Goal: Obtain resource: Obtain resource

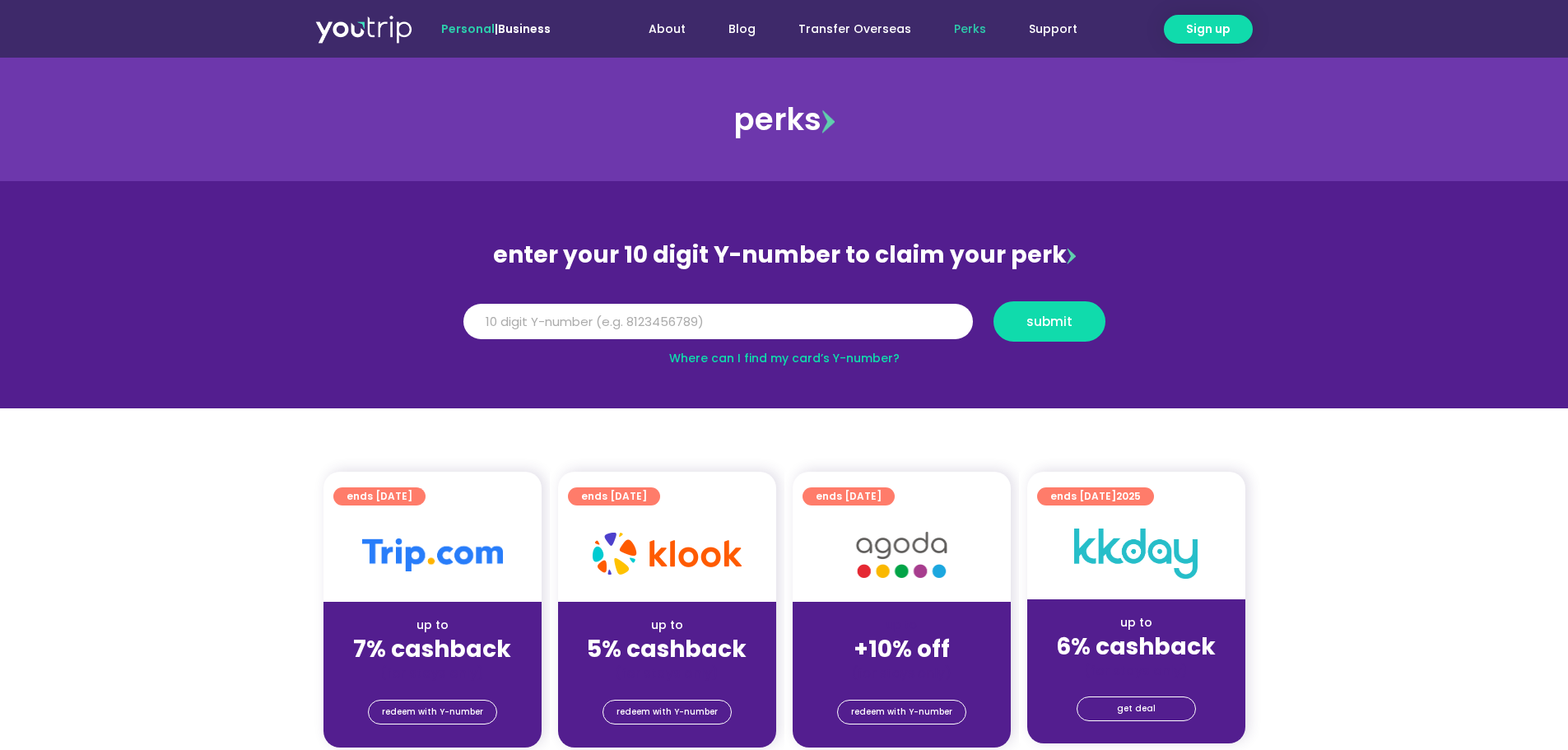
scroll to position [181, 0]
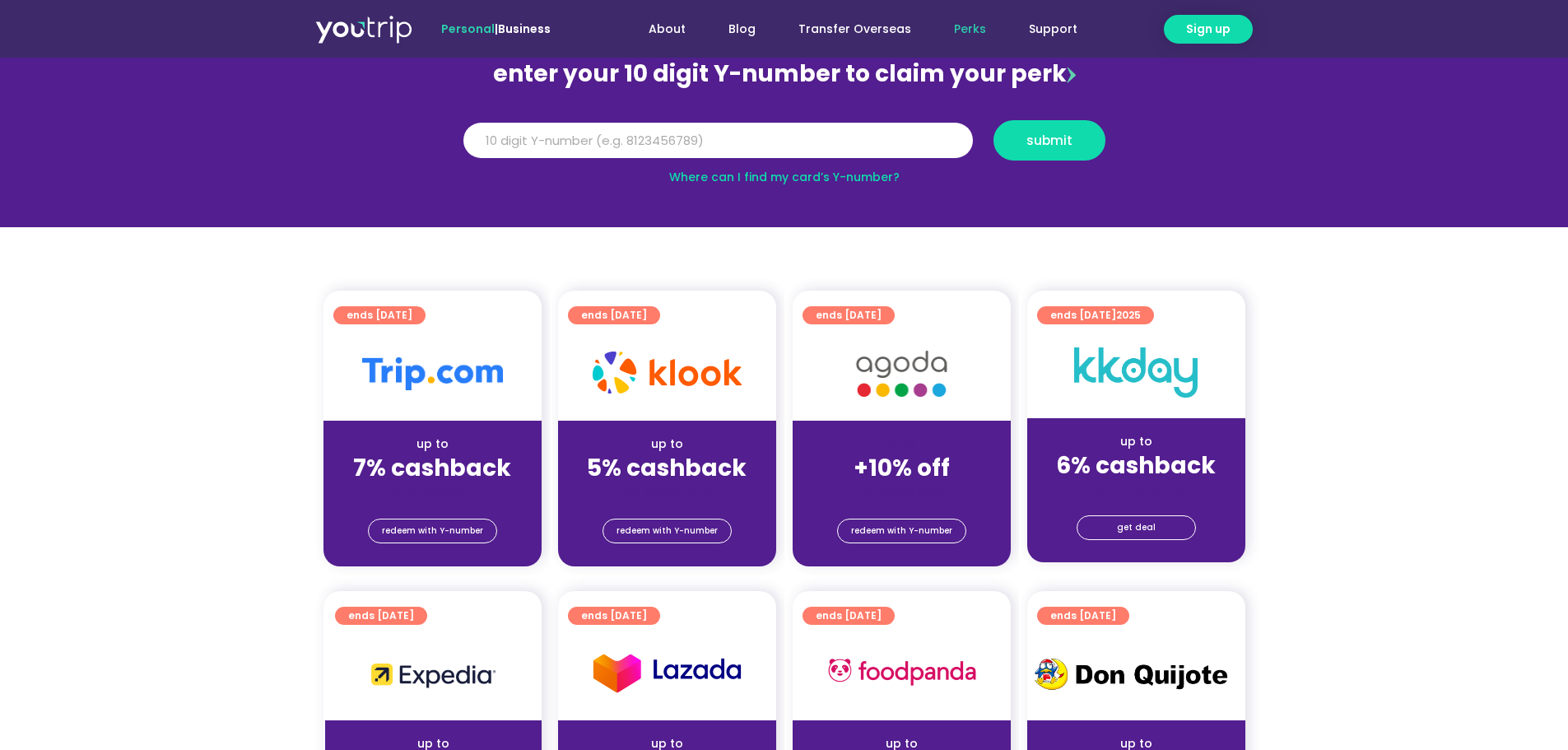
click at [632, 134] on input "Y Number" at bounding box center [718, 141] width 509 height 36
click at [518, 131] on input "Y Number" at bounding box center [718, 141] width 509 height 36
click at [566, 148] on input "Y Number" at bounding box center [718, 141] width 509 height 36
type input "8194236165"
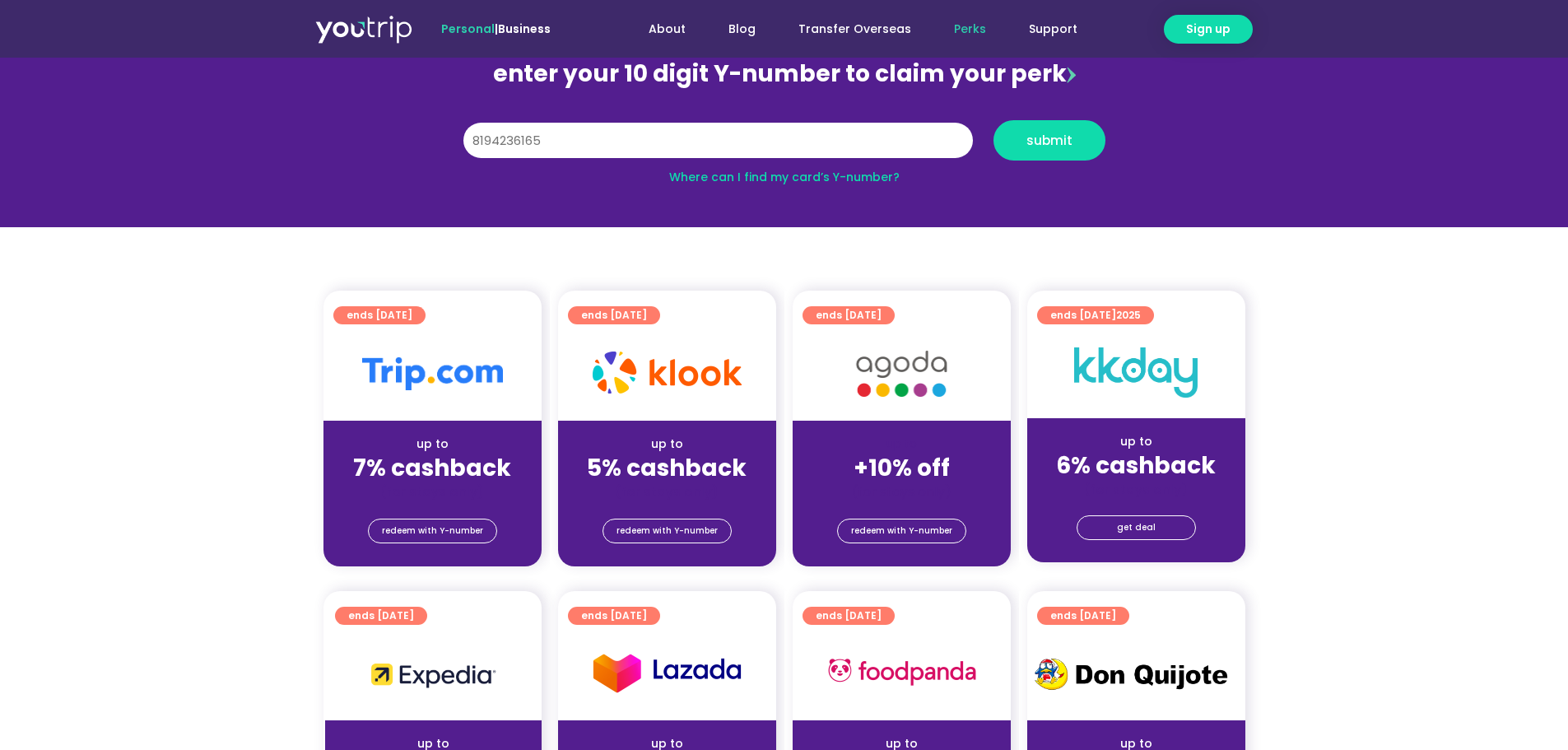
click at [1060, 136] on span "submit" at bounding box center [1050, 140] width 46 height 12
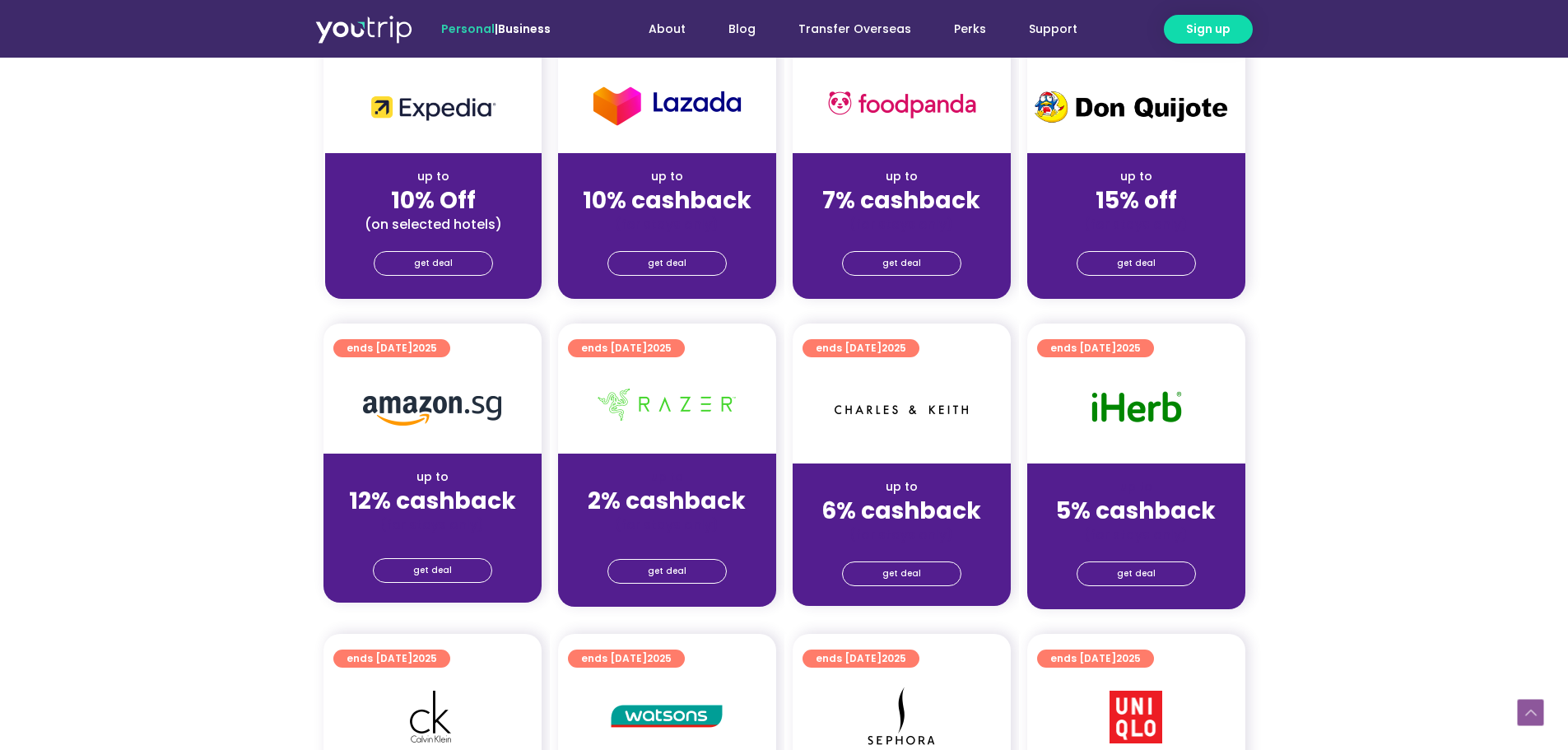
scroll to position [384, 0]
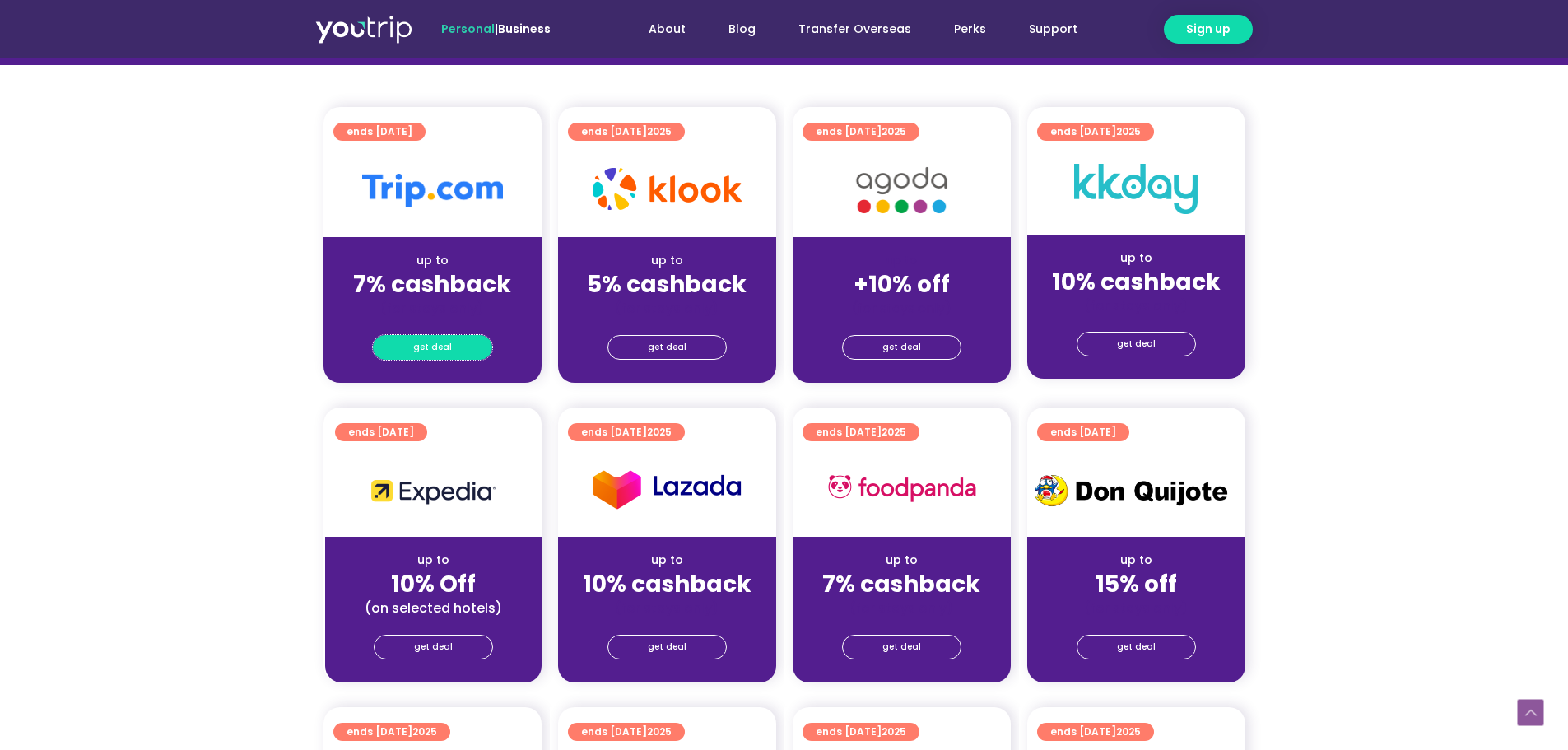
click at [457, 346] on link "get deal" at bounding box center [433, 348] width 119 height 25
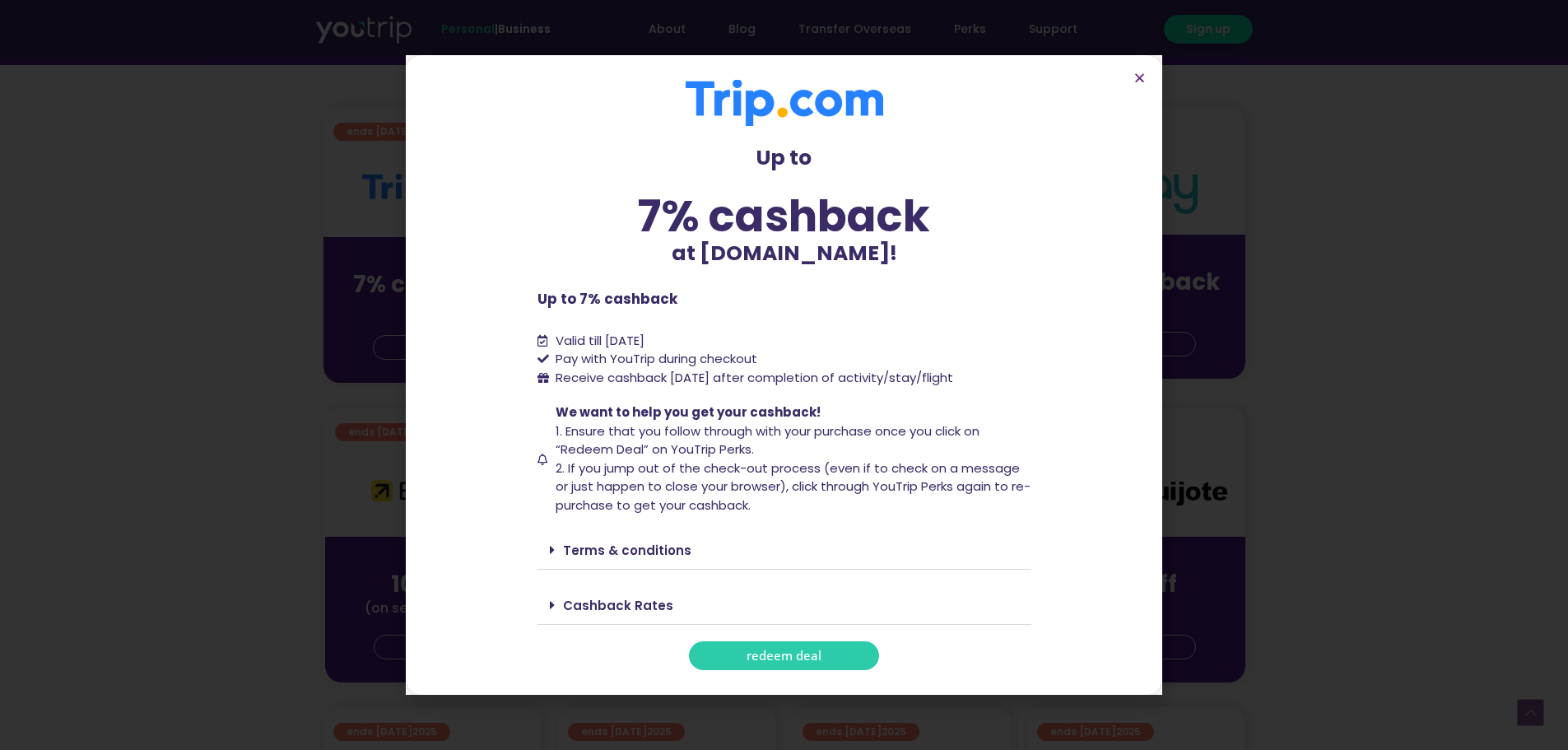
click at [775, 649] on span "redeem deal" at bounding box center [784, 655] width 75 height 12
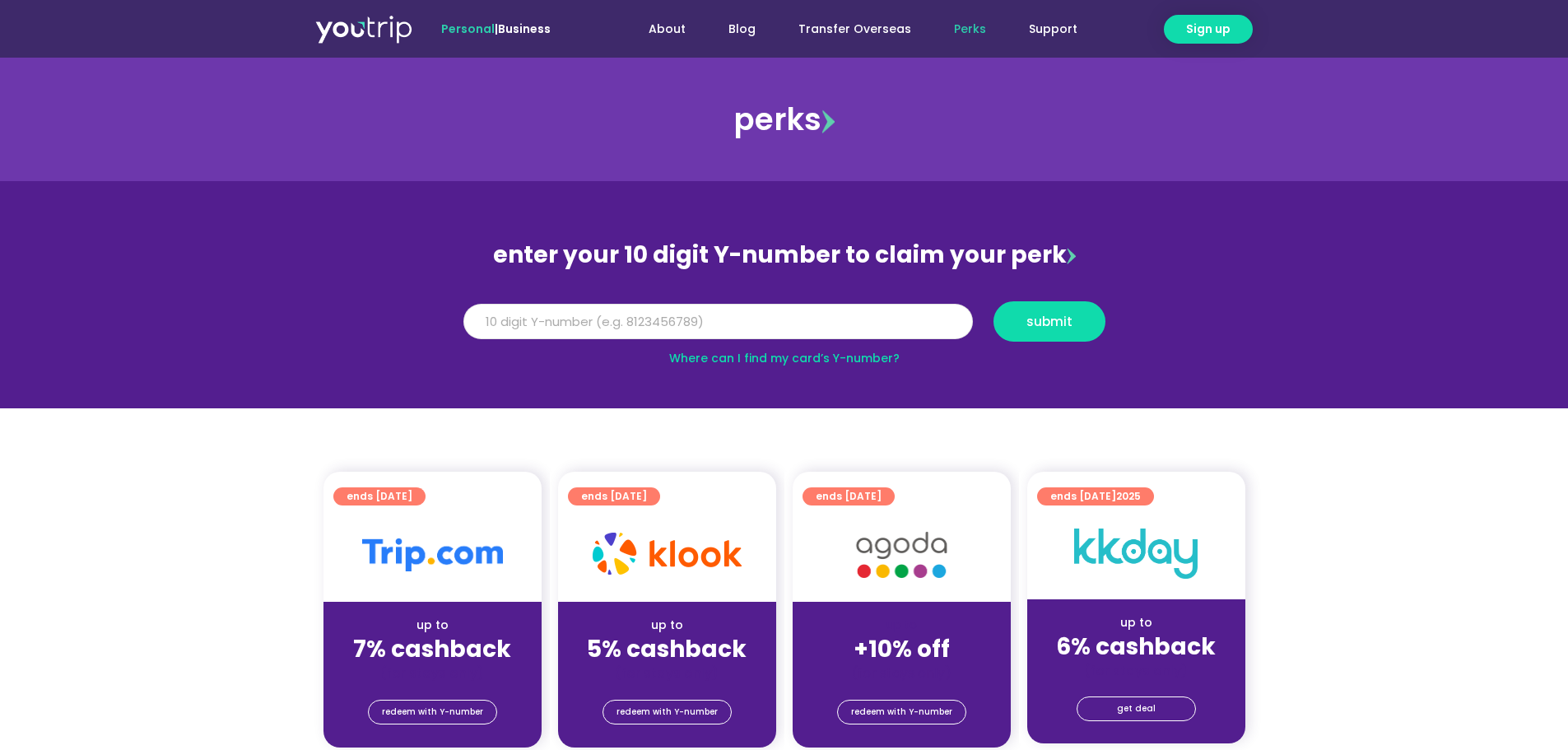
click at [647, 314] on input "Y Number" at bounding box center [718, 322] width 509 height 36
drag, startPoint x: 672, startPoint y: 319, endPoint x: 440, endPoint y: 324, distance: 232.1
click at [440, 324] on section "enter your 10 digit Y-number to claim your perk Y Number 8194236165 submit Wher…" at bounding box center [784, 295] width 1568 height 227
type input "8194236165"
click at [1281, 308] on section "enter your 10 digit Y-number to claim your perk Y Number 8194236165 submit Wher…" at bounding box center [784, 295] width 1568 height 227
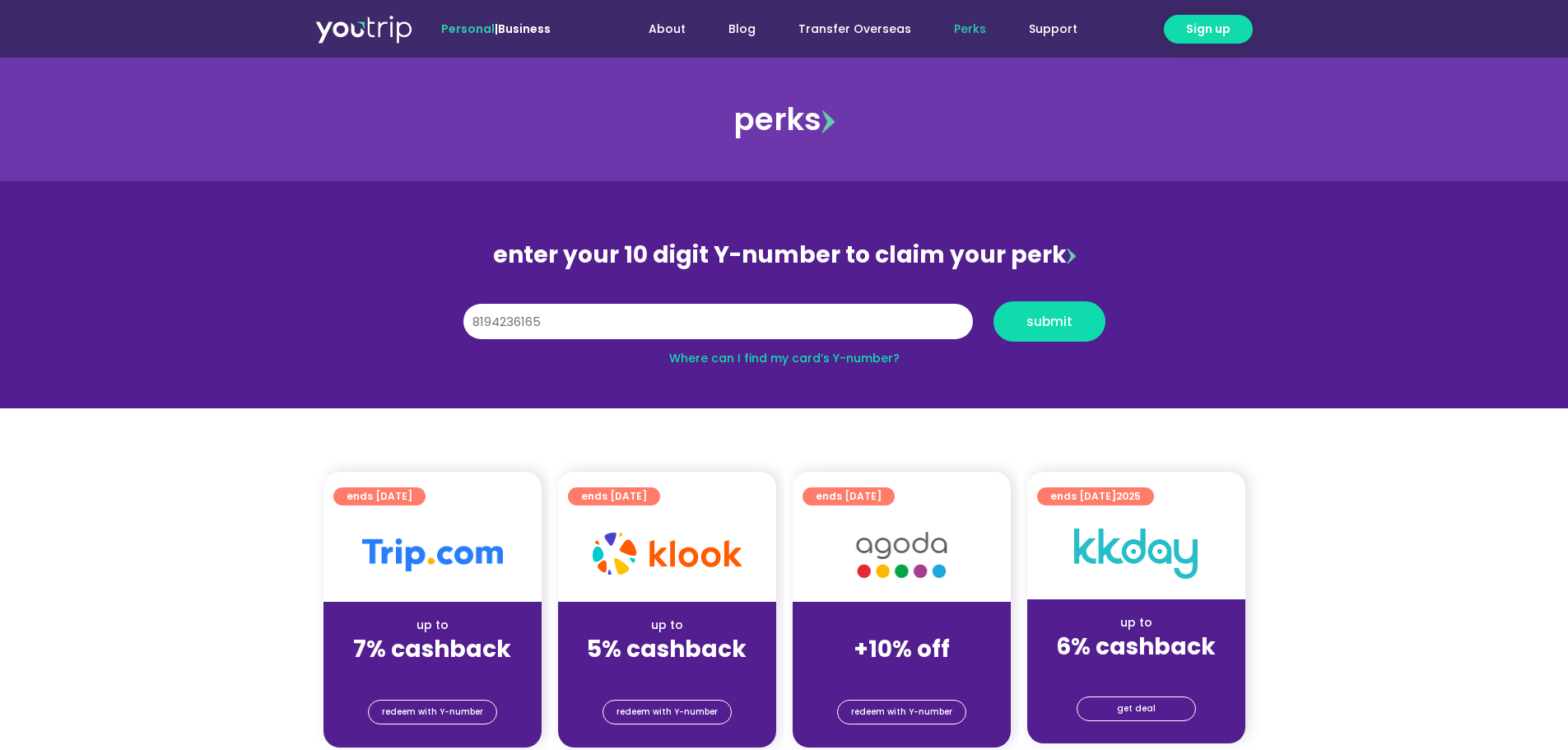
click at [1072, 320] on span "submit" at bounding box center [1050, 321] width 84 height 12
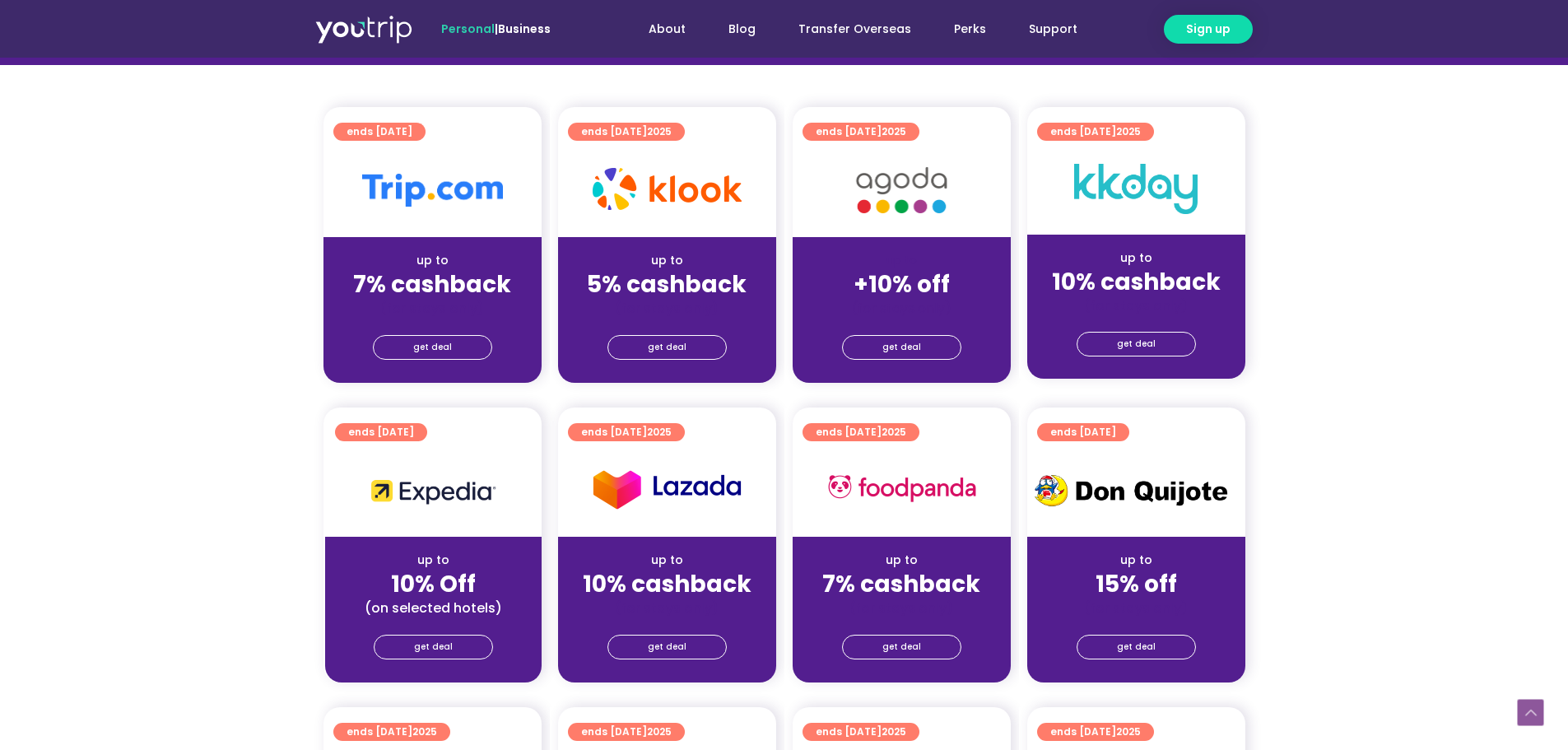
scroll to position [768, 0]
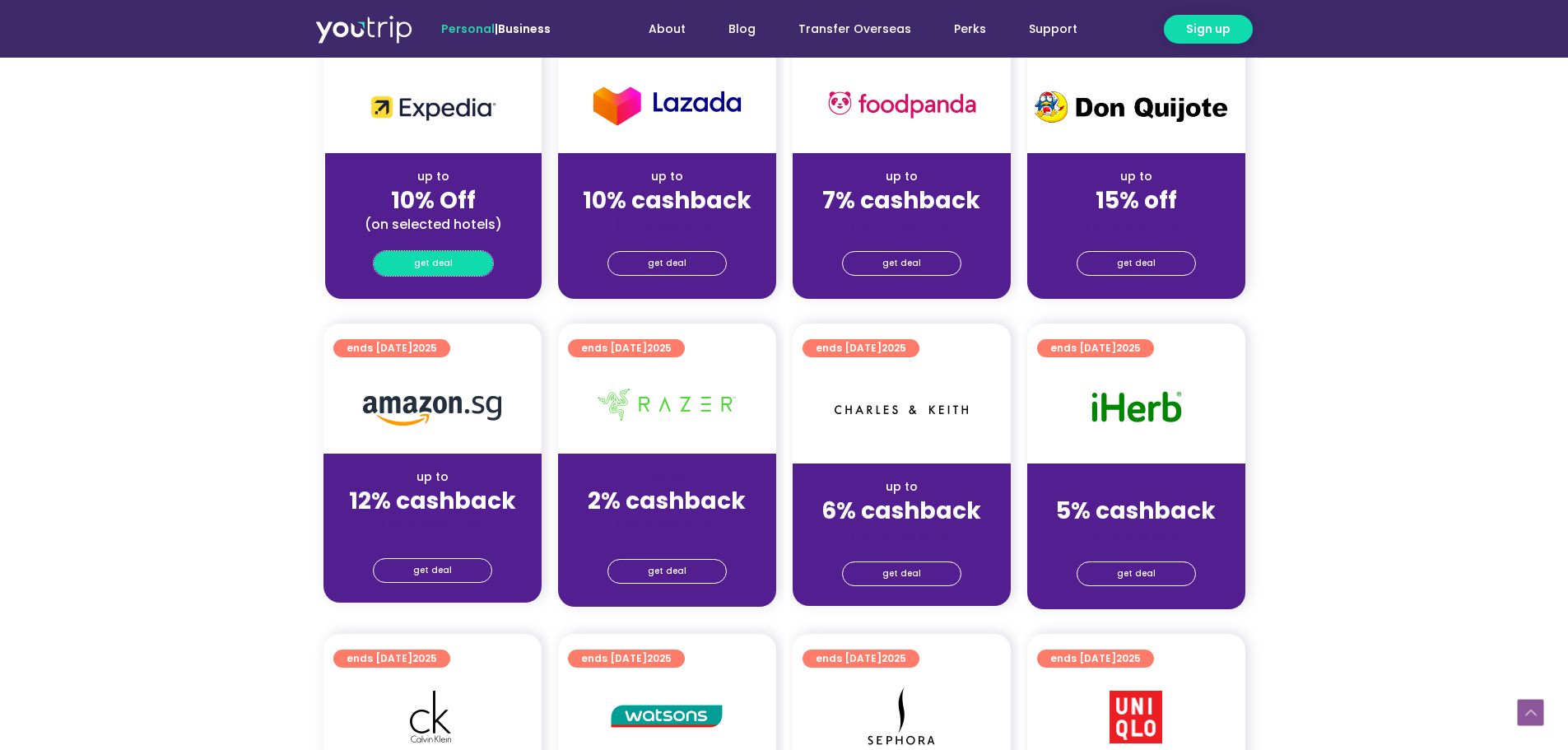
click at [405, 258] on link "get deal" at bounding box center [433, 264] width 119 height 25
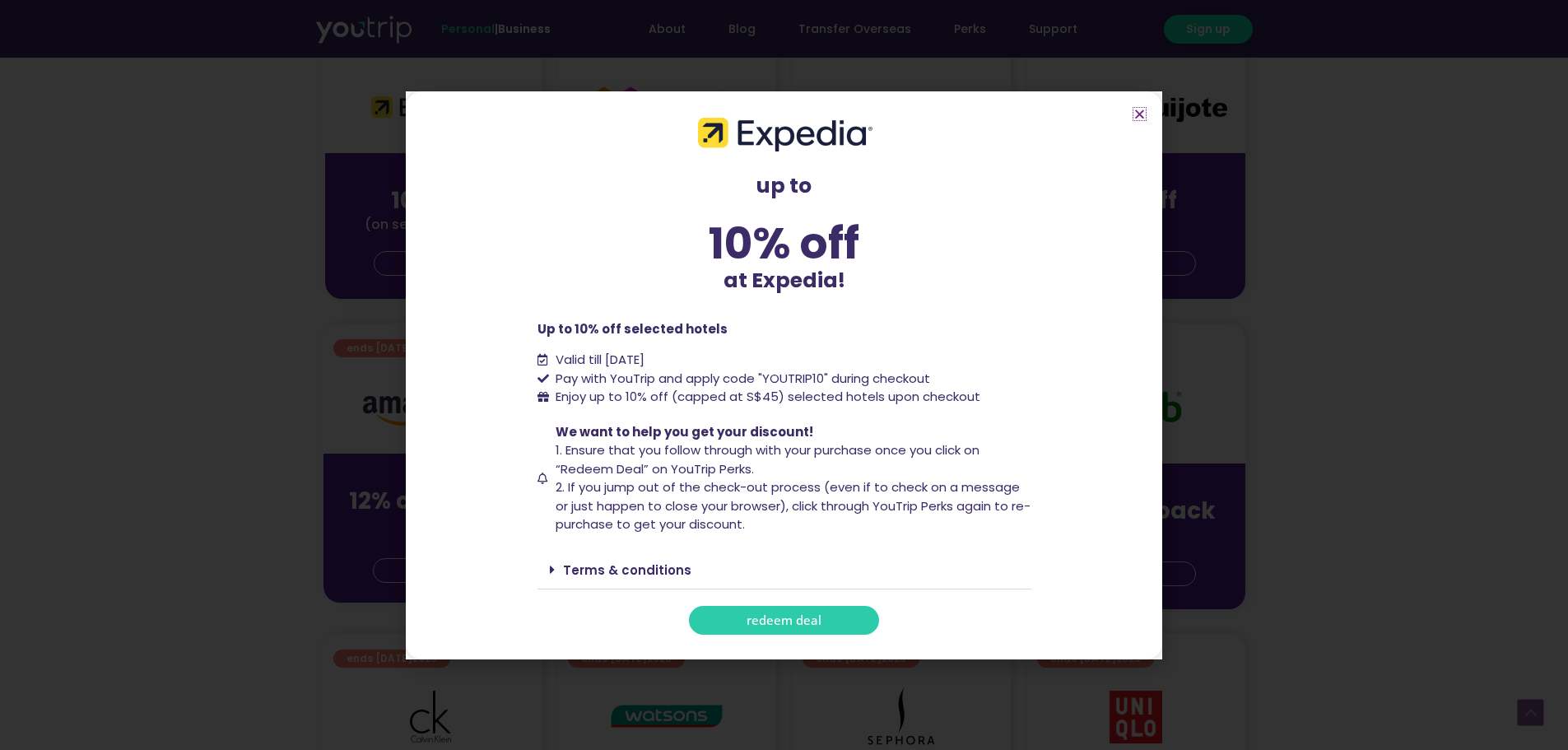
click at [1140, 111] on icon "Close" at bounding box center [1140, 114] width 12 height 12
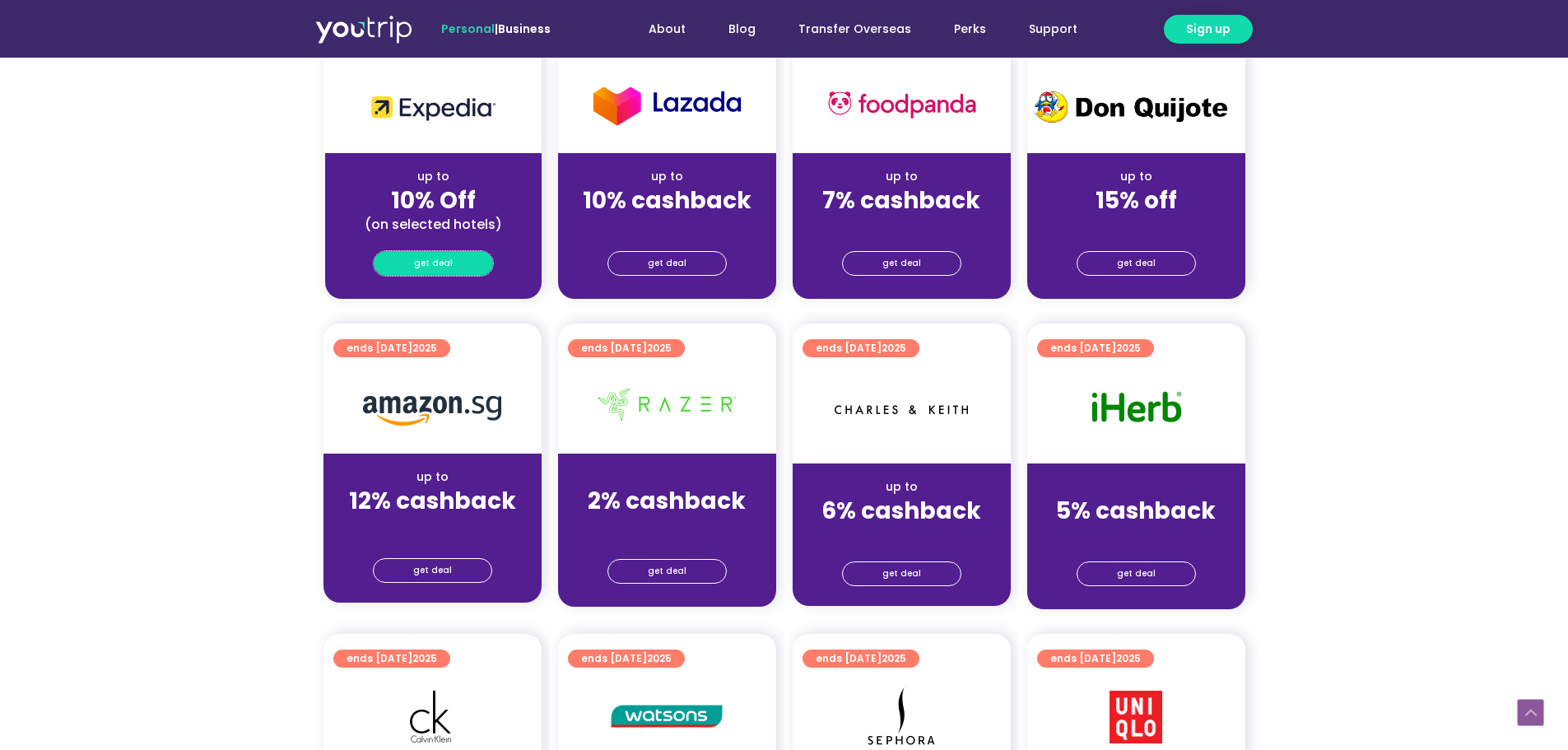
scroll to position [384, 0]
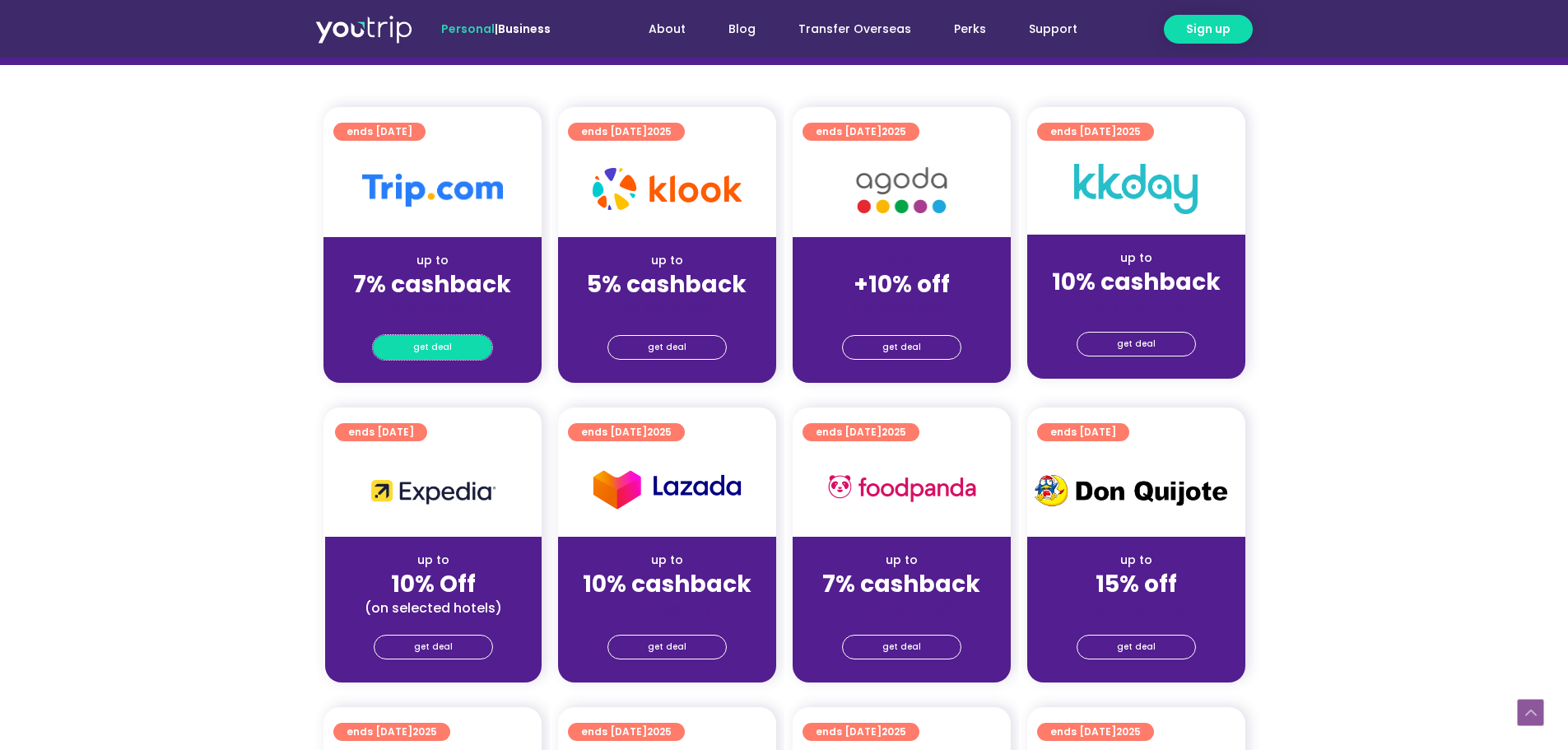
click at [479, 348] on link "get deal" at bounding box center [433, 348] width 119 height 25
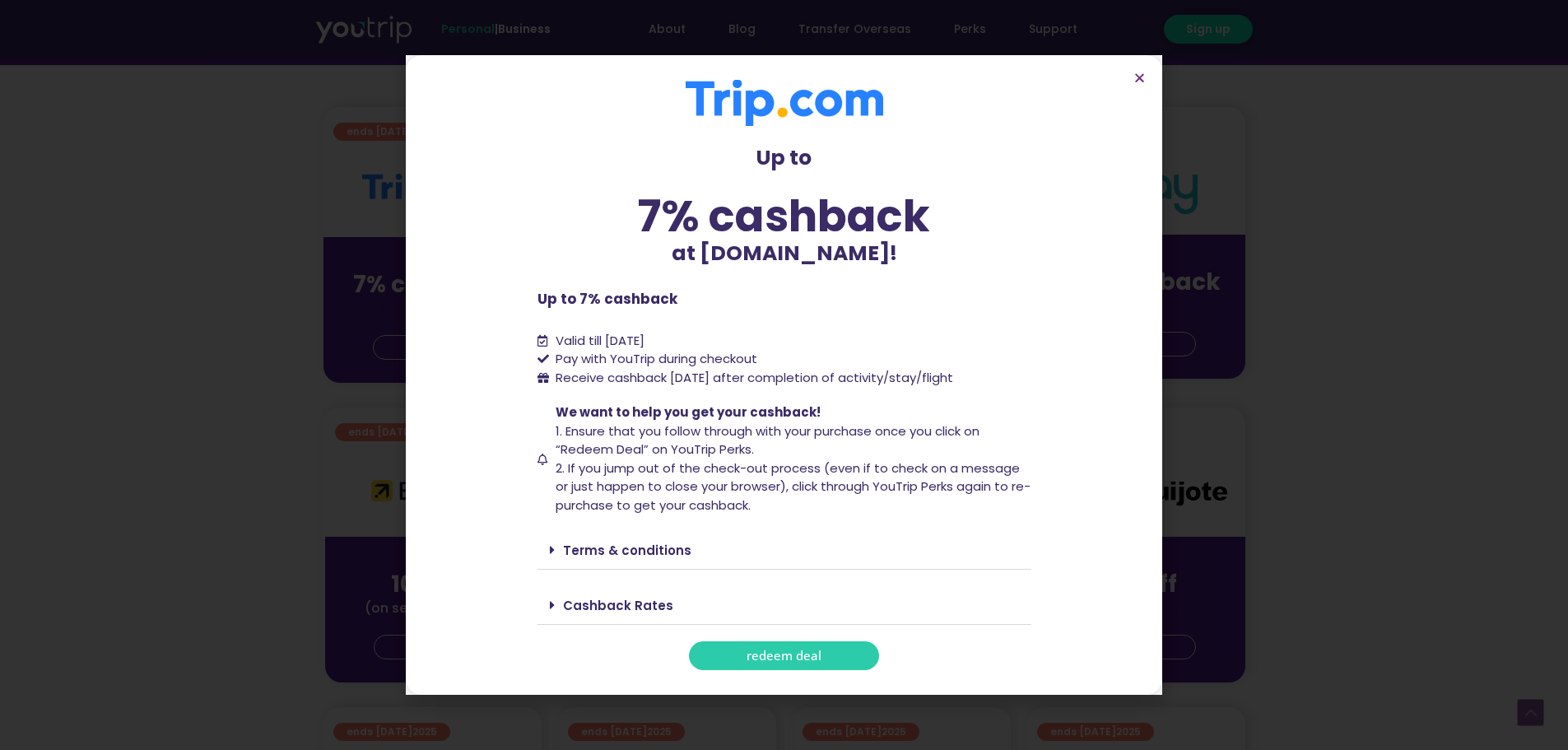
click at [785, 656] on span "redeem deal" at bounding box center [784, 655] width 75 height 12
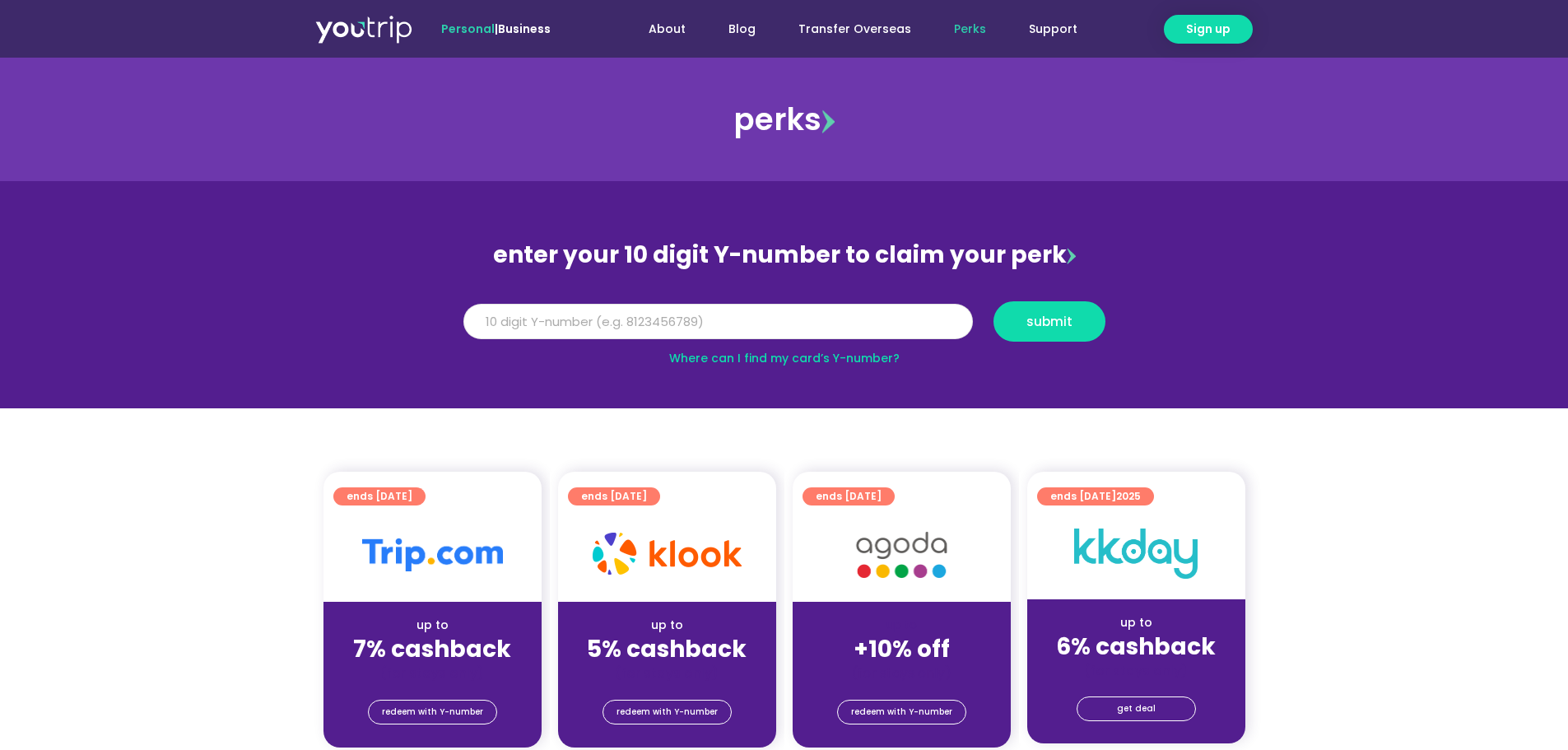
click at [630, 327] on input "Y Number" at bounding box center [718, 322] width 509 height 36
click at [744, 314] on input "Y Number" at bounding box center [718, 322] width 509 height 36
paste input "8194236165"
type input "8194236165"
click at [1088, 309] on button "submit" at bounding box center [1050, 321] width 112 height 40
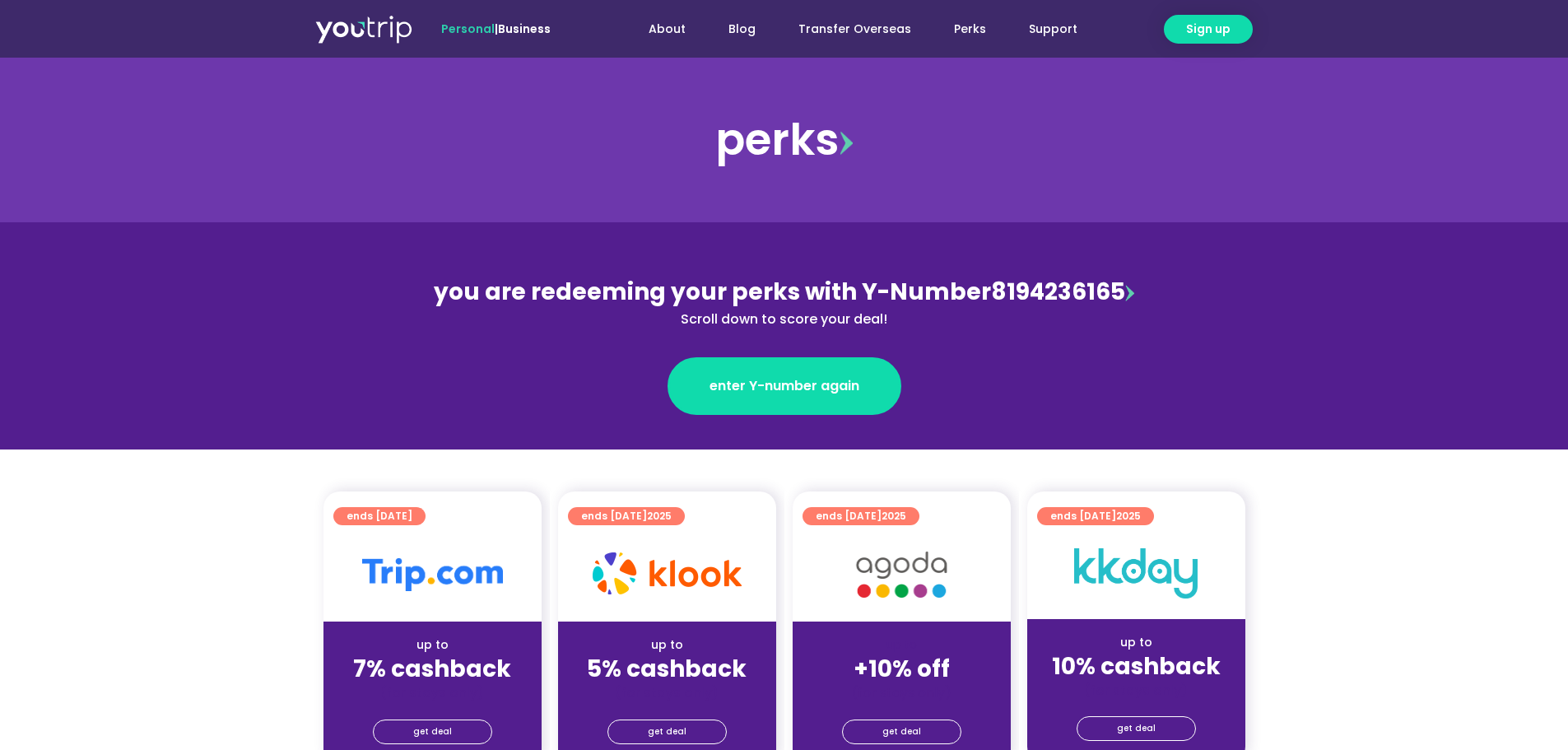
scroll to position [384, 0]
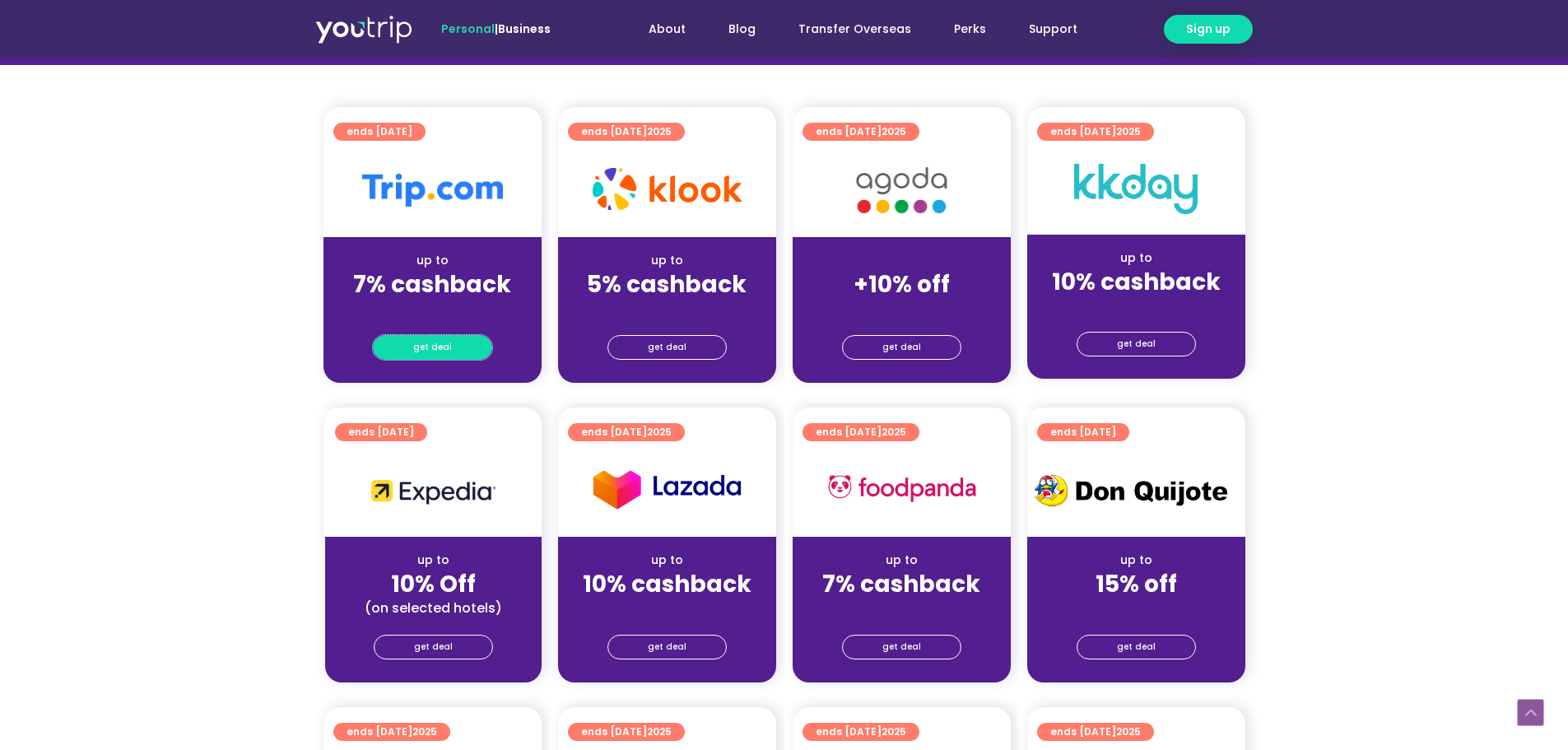
click at [436, 341] on span "get deal" at bounding box center [432, 348] width 39 height 23
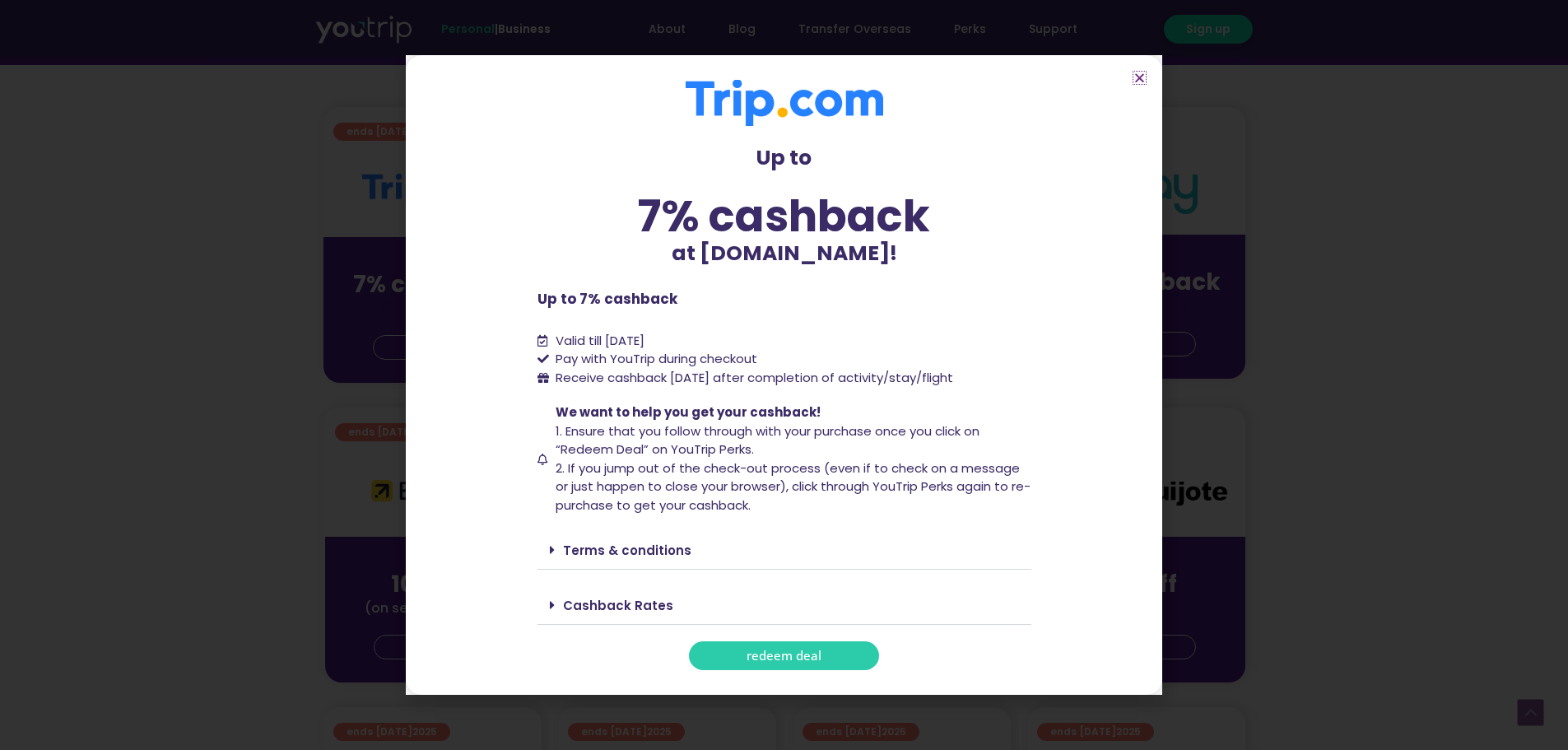
scroll to position [768, 0]
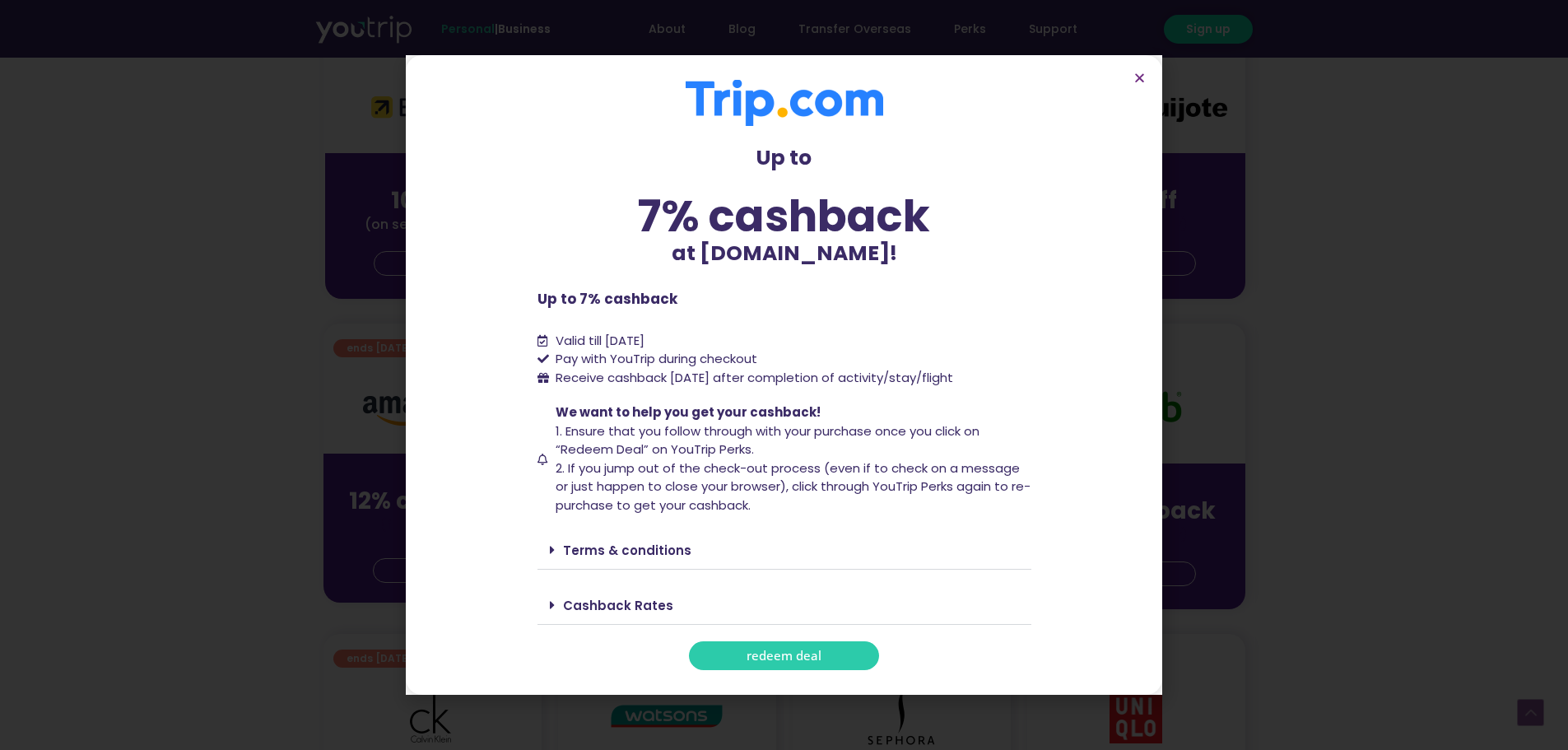
click at [787, 654] on span "redeem deal" at bounding box center [784, 655] width 75 height 12
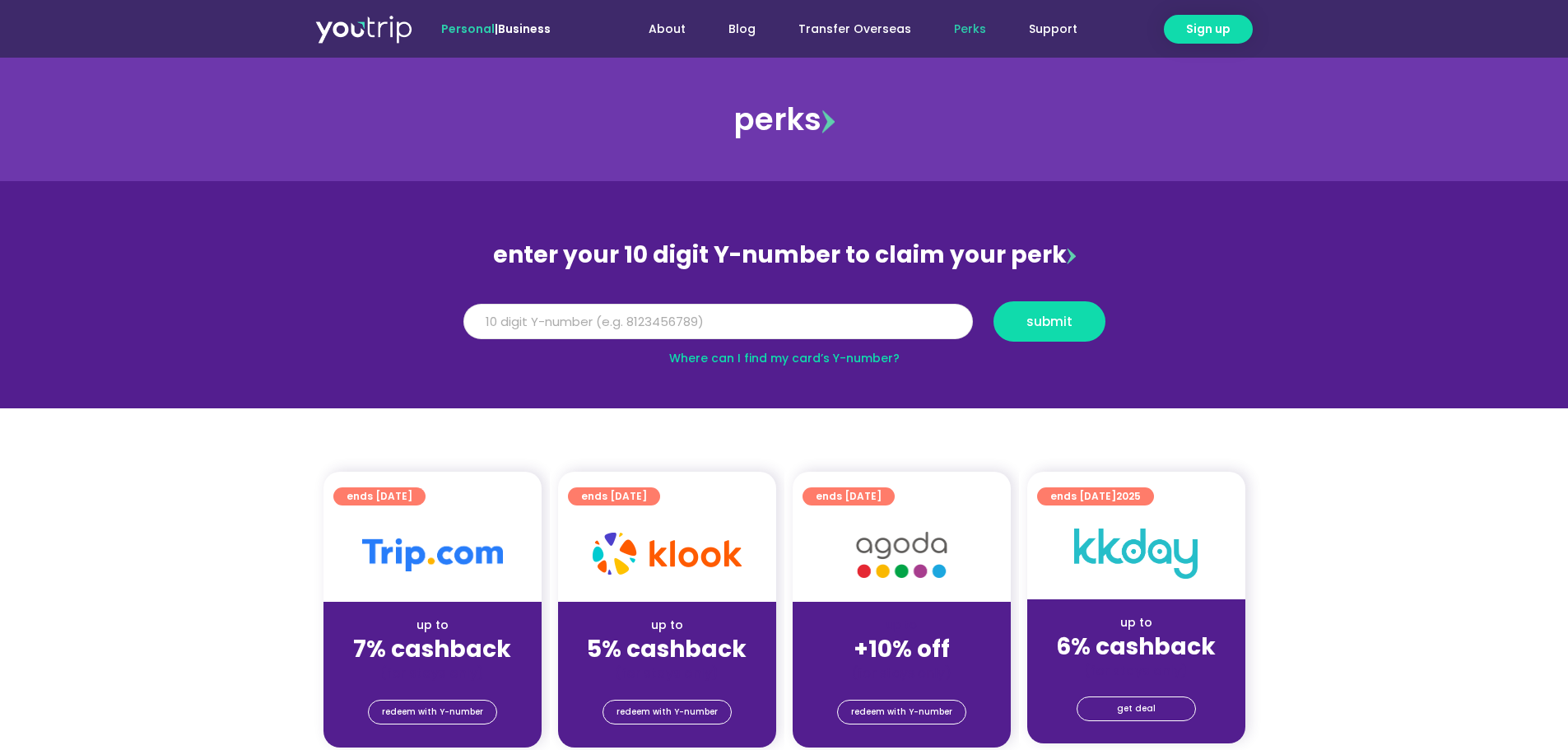
click at [797, 326] on input "Y Number" at bounding box center [718, 322] width 509 height 36
paste input "8194236165"
type input "8194236165"
click at [1059, 318] on span "submit" at bounding box center [1050, 321] width 46 height 12
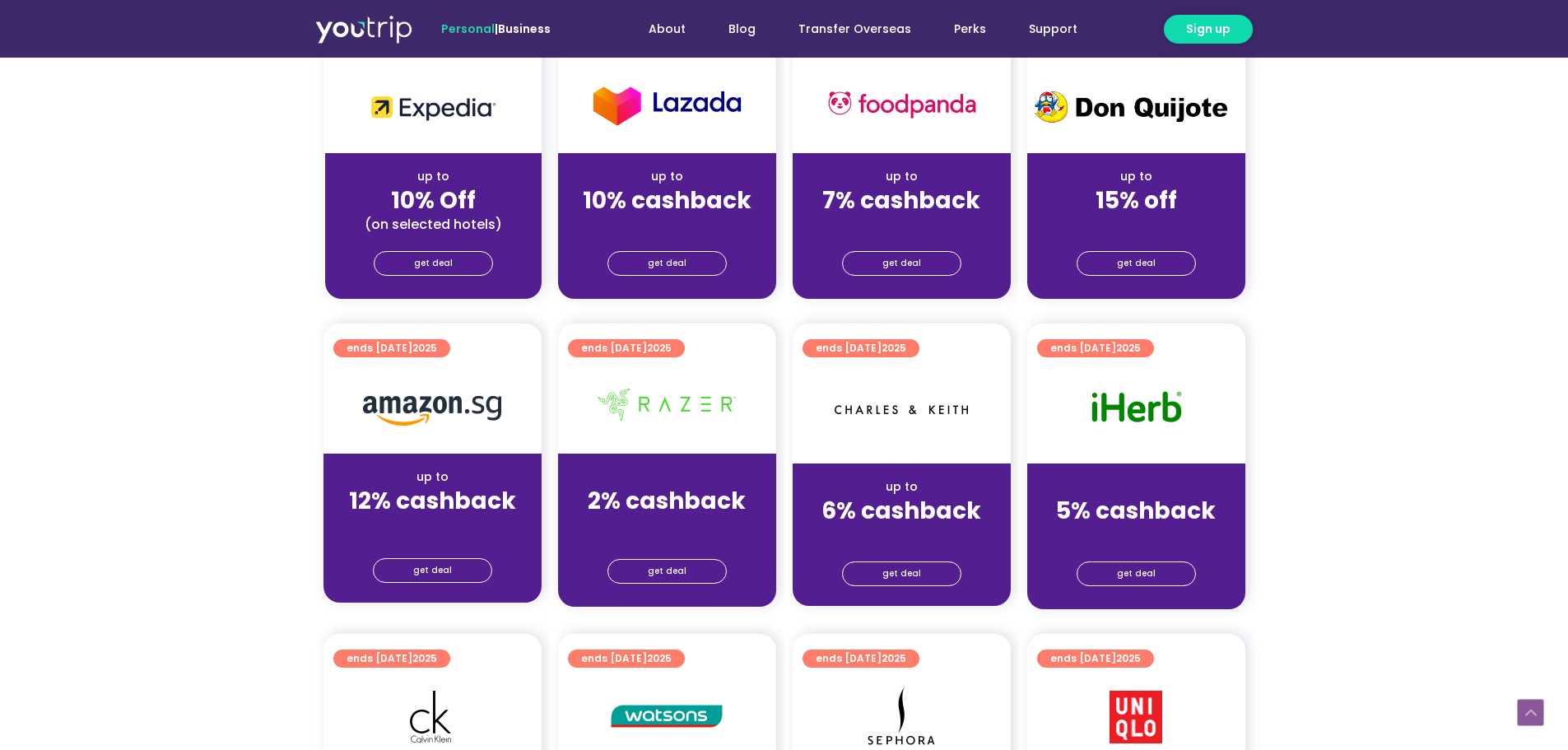
scroll to position [384, 0]
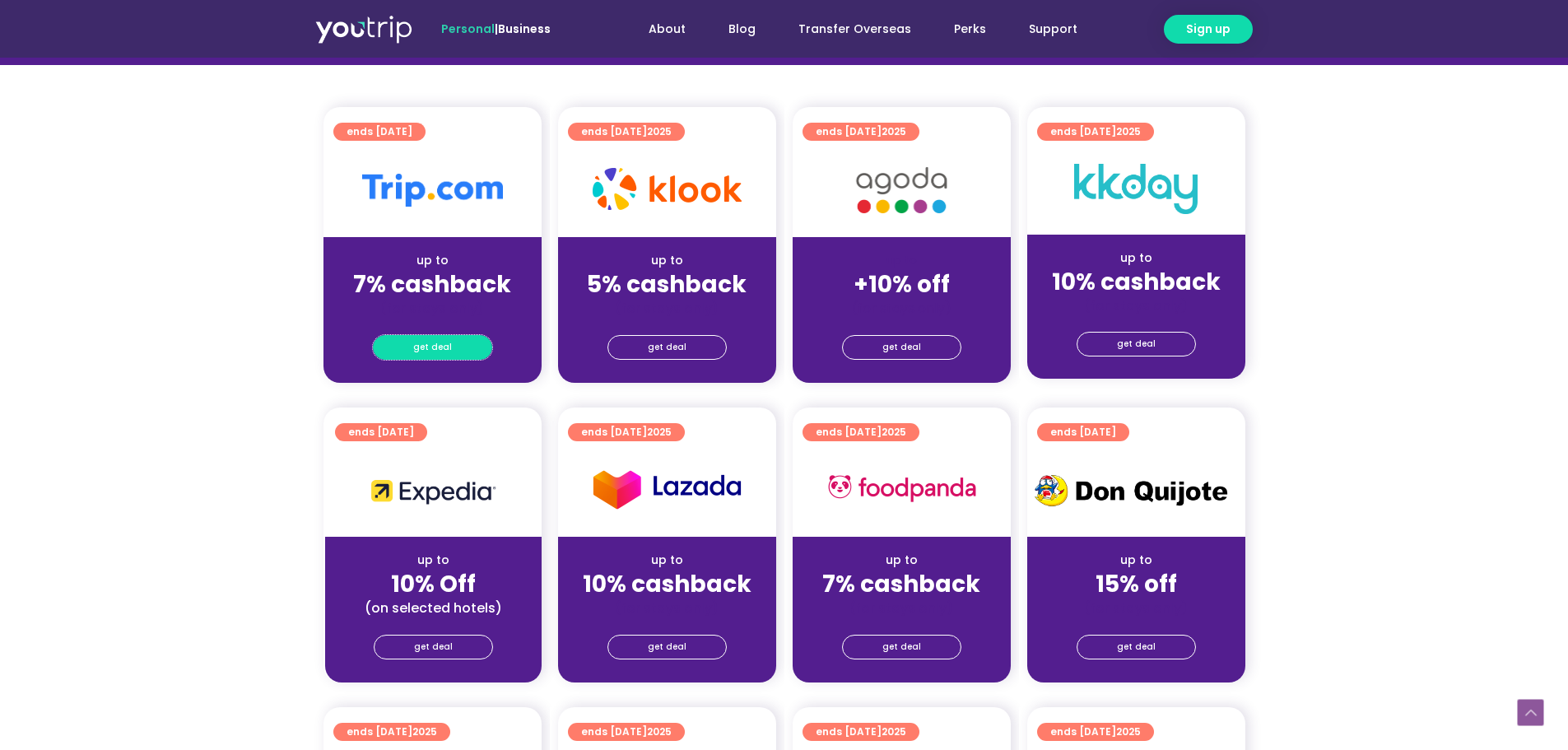
click at [470, 349] on link "get deal" at bounding box center [433, 348] width 119 height 25
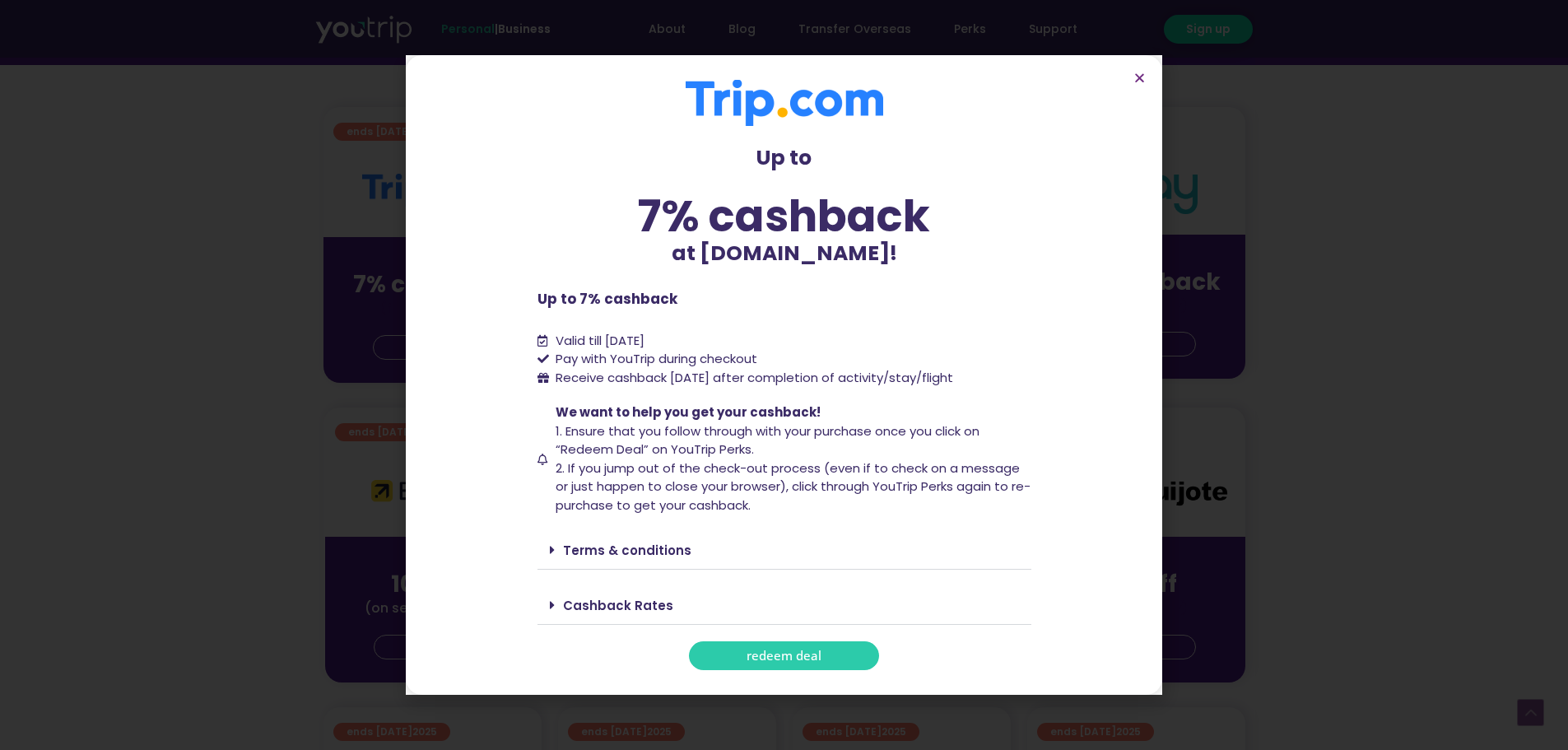
click at [798, 659] on span "redeem deal" at bounding box center [784, 655] width 75 height 12
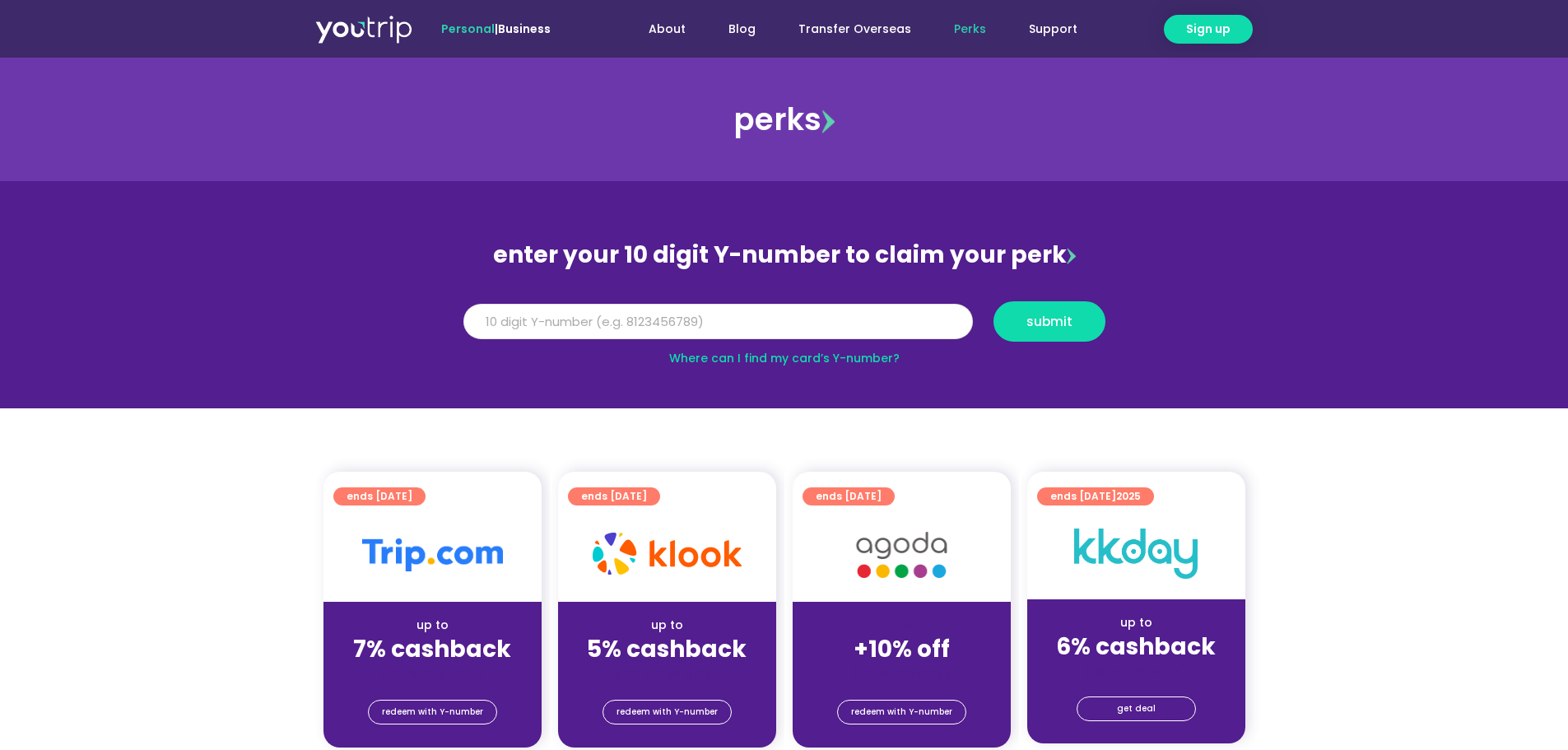
drag, startPoint x: 0, startPoint y: 0, endPoint x: 672, endPoint y: 324, distance: 746.0
click at [672, 324] on input "Y Number" at bounding box center [718, 322] width 509 height 36
paste input "8194236165"
type input "8194236165"
click at [1049, 324] on span "submit" at bounding box center [1050, 321] width 46 height 12
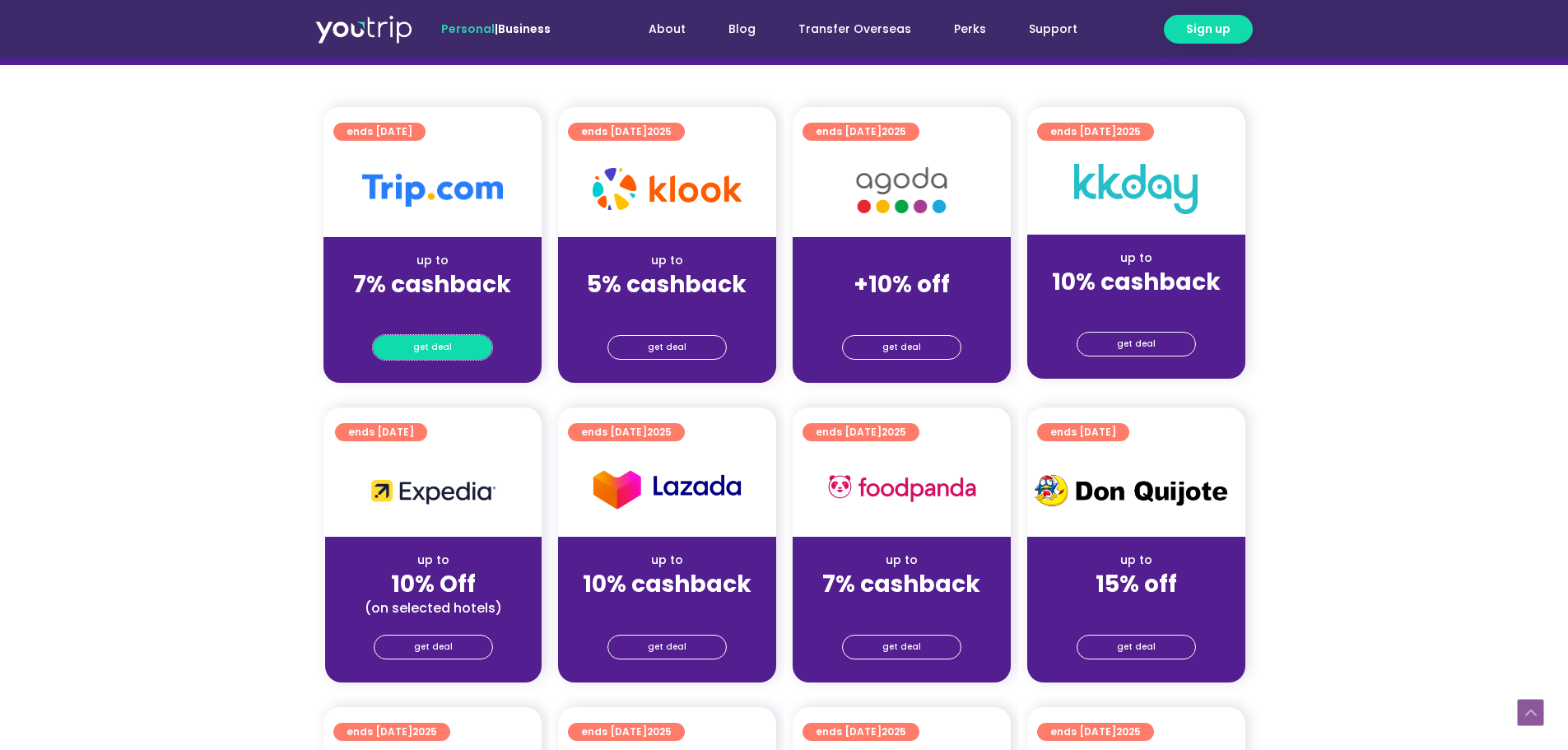
click at [433, 338] on span "get deal" at bounding box center [432, 348] width 39 height 23
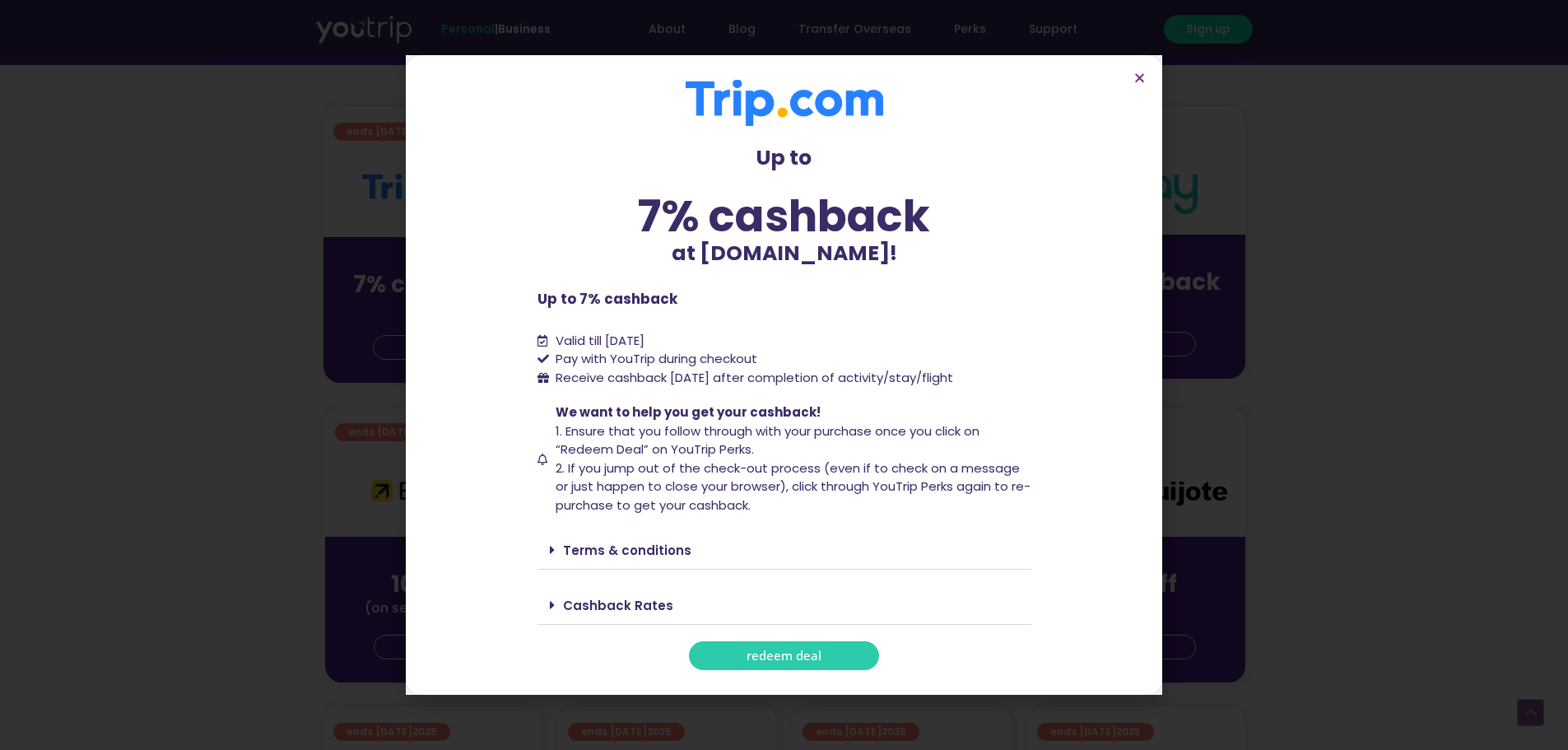
click at [779, 646] on link "redeem deal" at bounding box center [784, 655] width 190 height 29
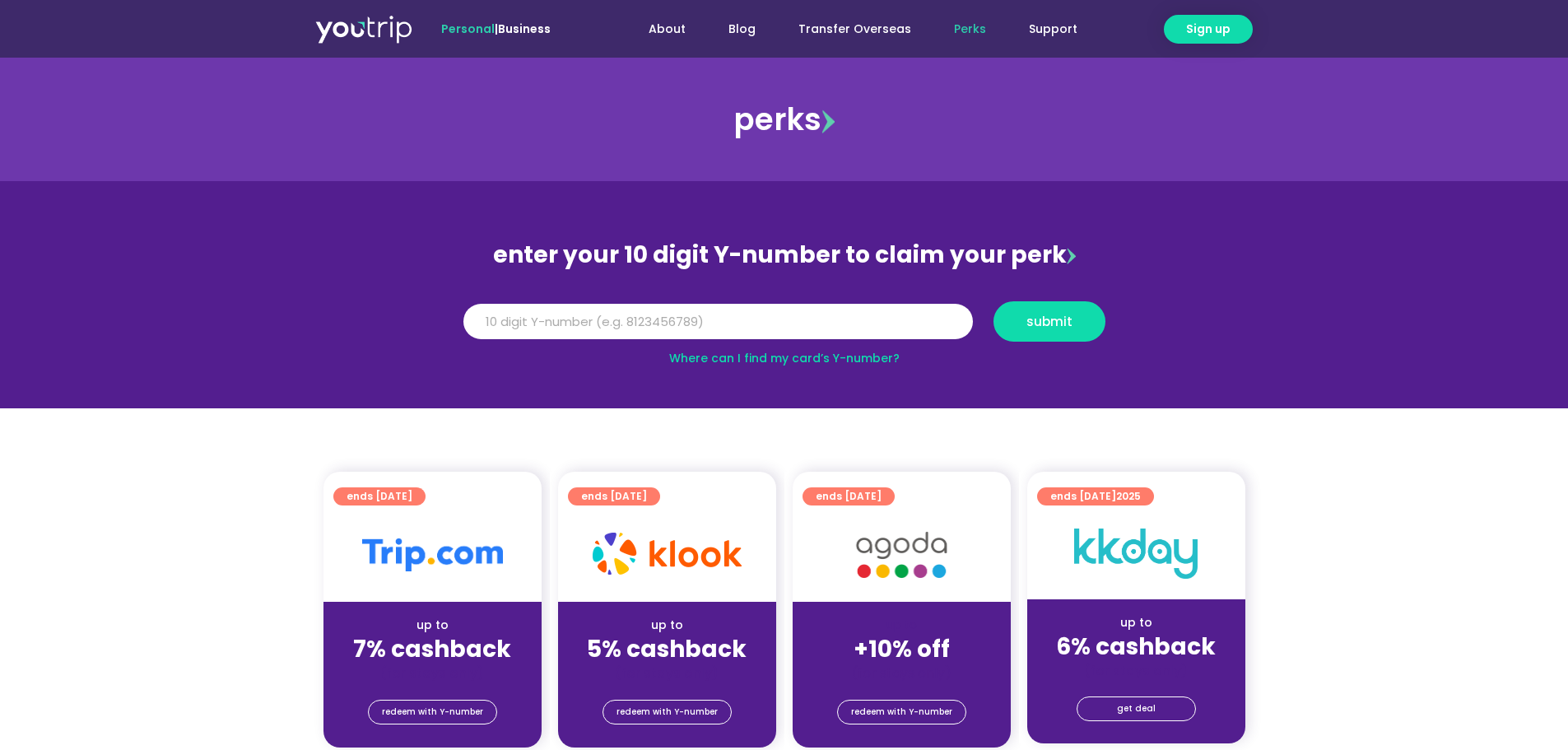
click at [652, 317] on input "Y Number" at bounding box center [718, 322] width 509 height 36
type input "8194236165"
click at [1040, 326] on span "submit" at bounding box center [1050, 321] width 46 height 12
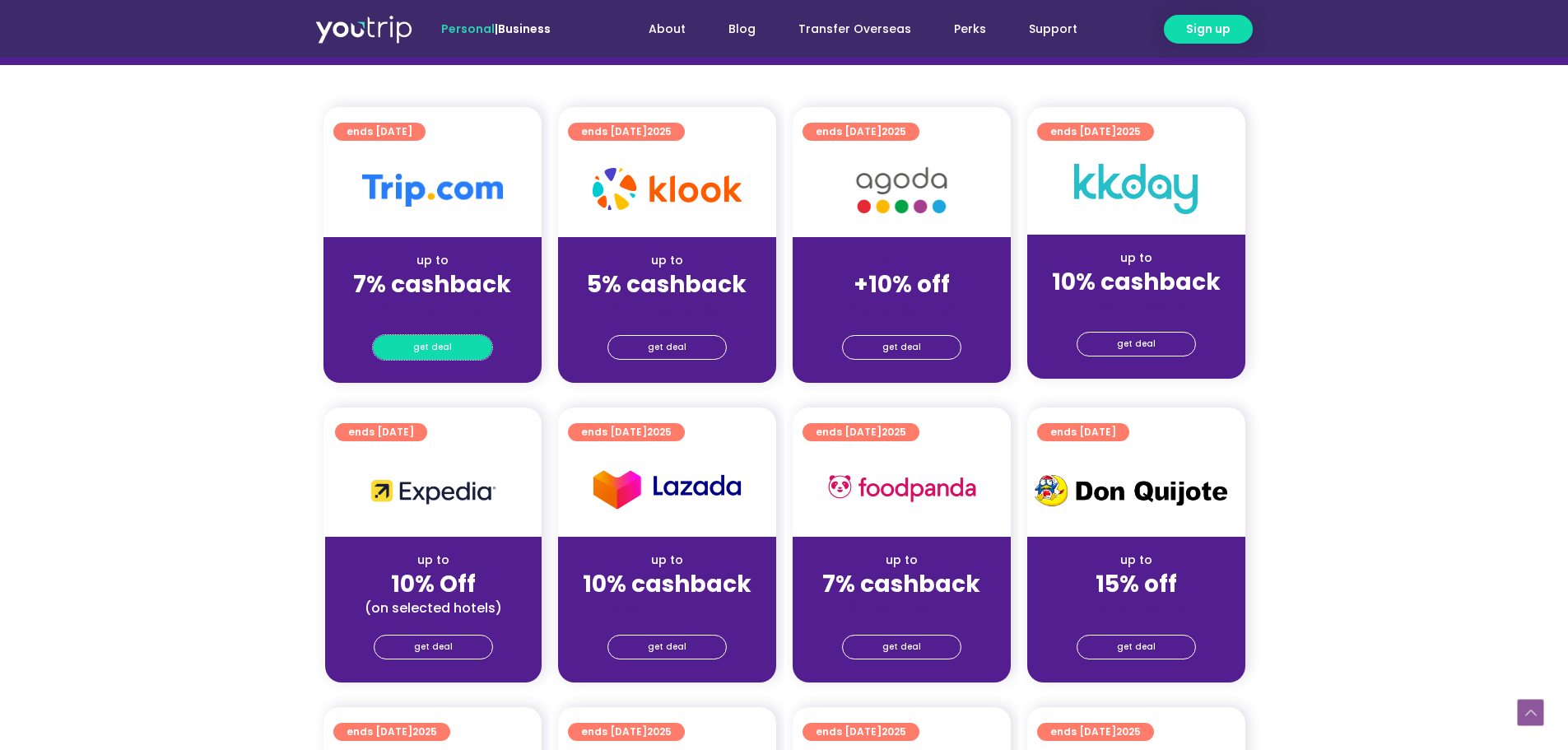
click at [457, 345] on link "get deal" at bounding box center [433, 348] width 119 height 25
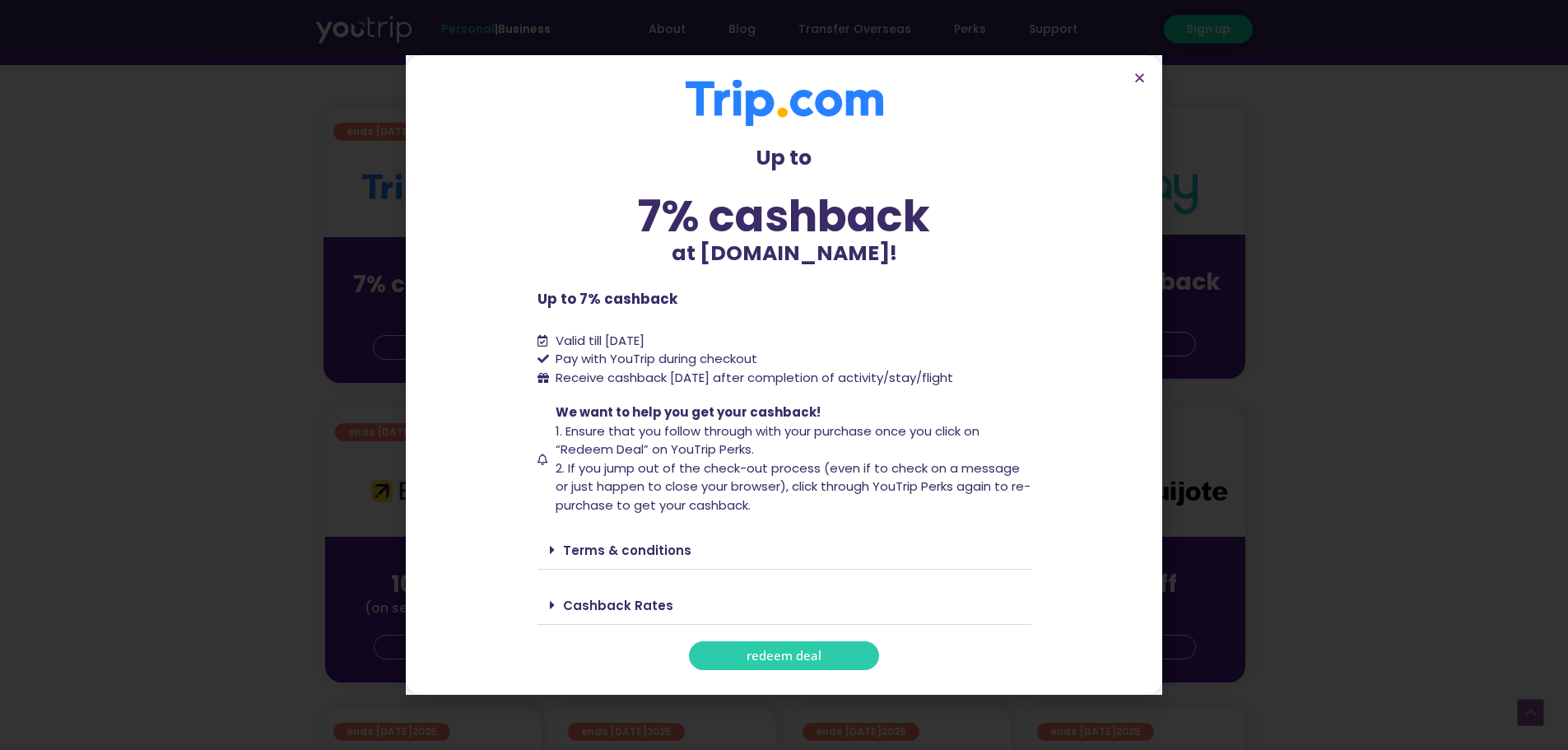
click at [813, 649] on span "redeem deal" at bounding box center [784, 655] width 75 height 12
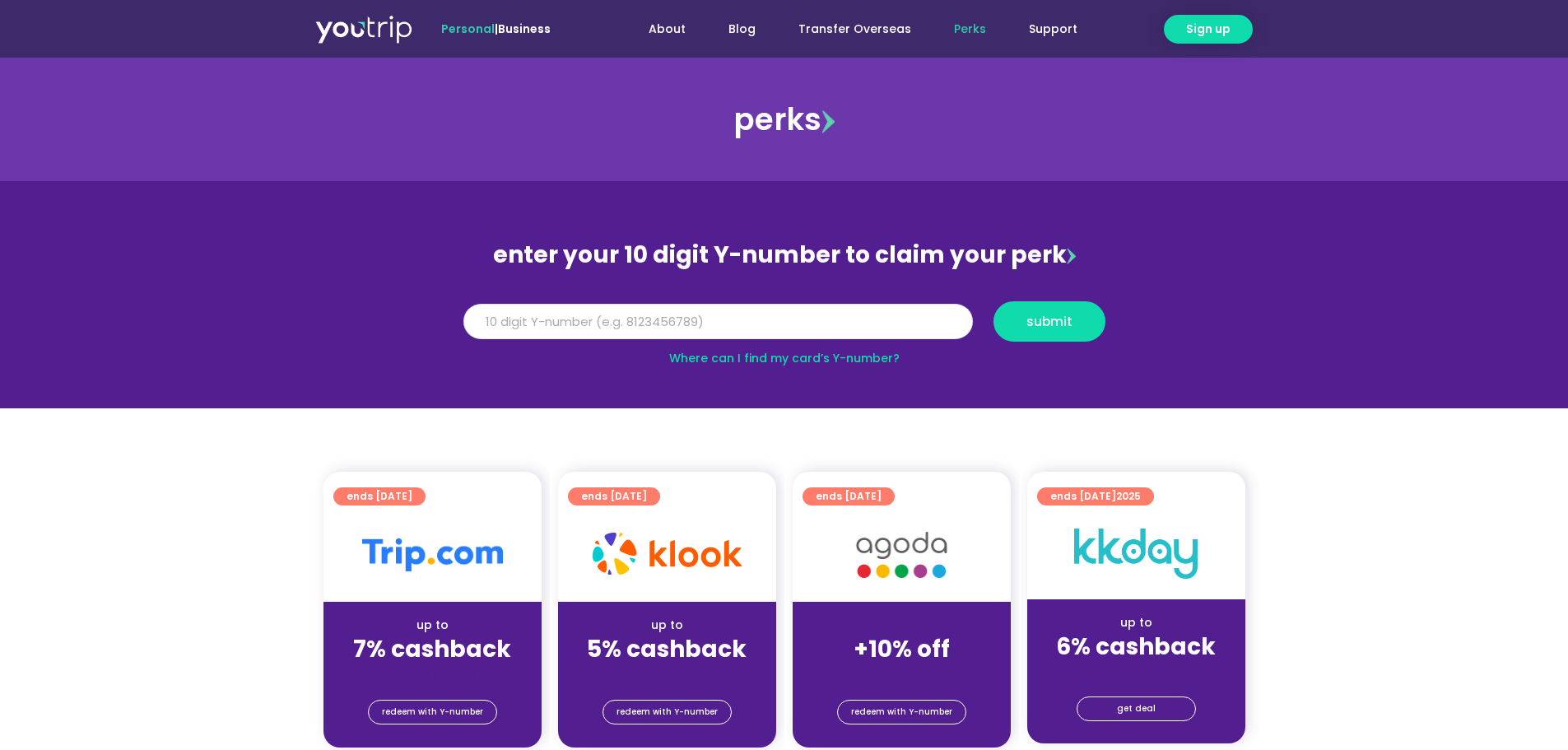
click at [536, 328] on input "Y Number" at bounding box center [718, 322] width 509 height 36
click at [686, 321] on input "Y Number" at bounding box center [718, 322] width 509 height 36
paste input "8194236165"
type input "8194236165"
click at [1039, 325] on span "submit" at bounding box center [1050, 321] width 46 height 12
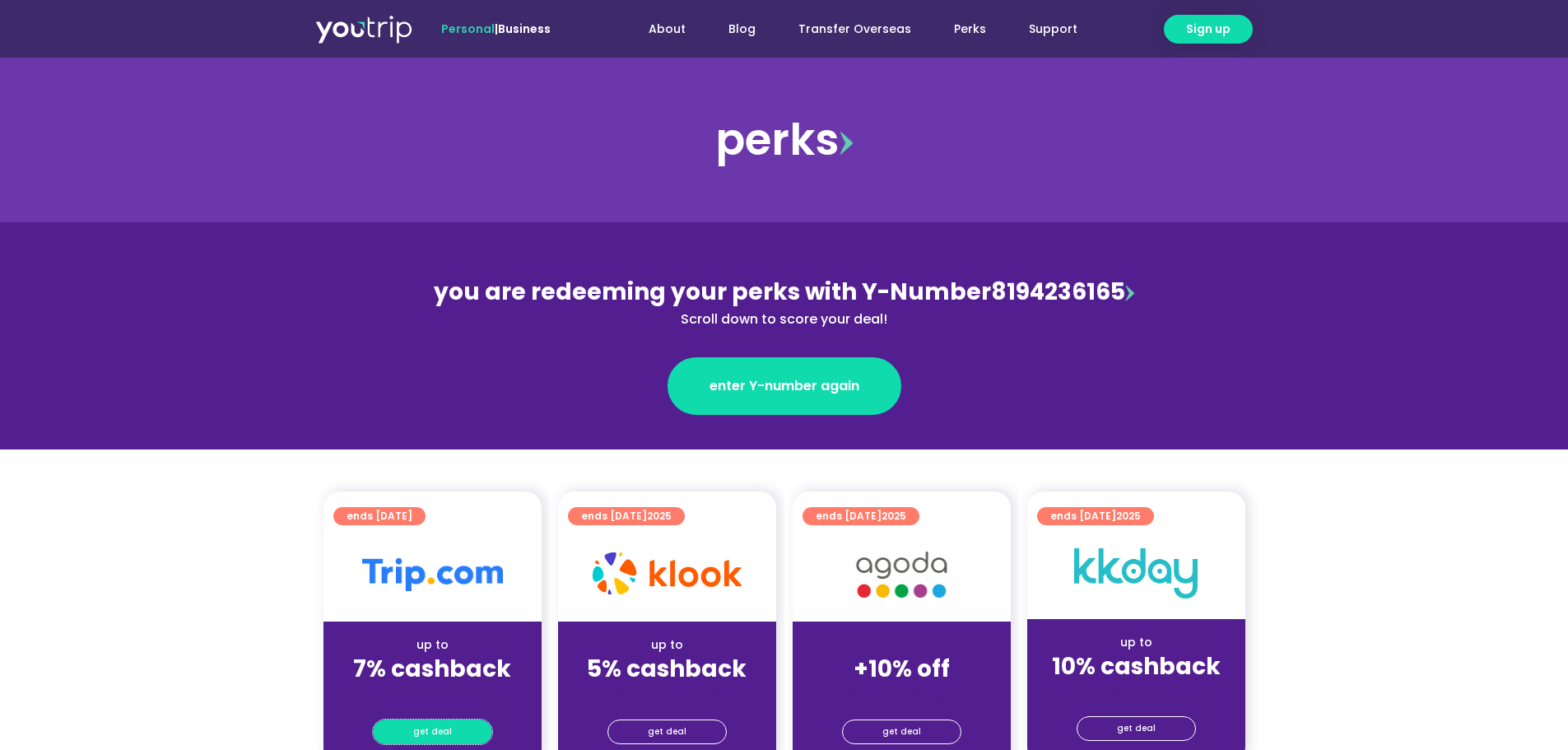
click at [454, 734] on link "get deal" at bounding box center [433, 732] width 119 height 25
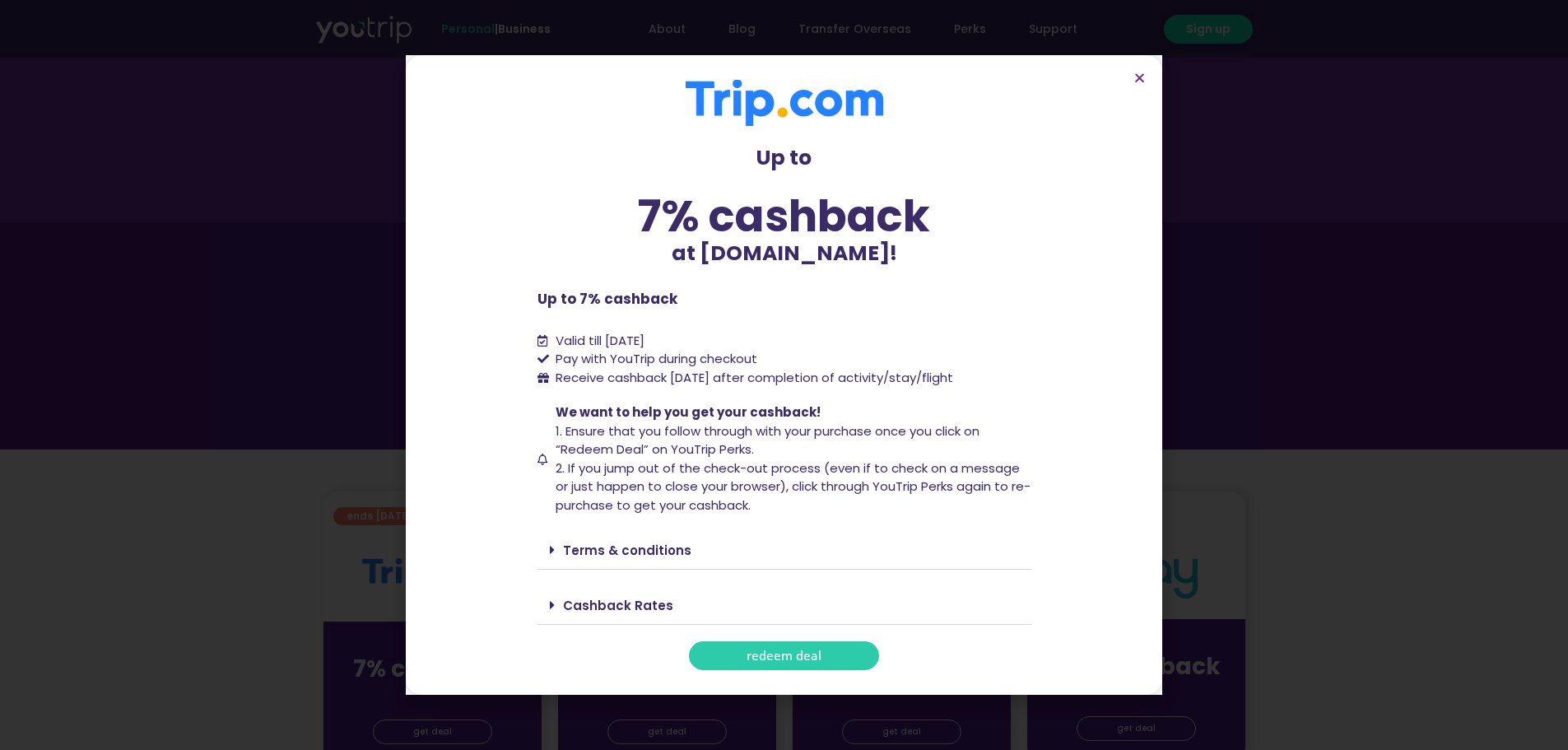
click at [777, 666] on link "redeem deal" at bounding box center [784, 655] width 190 height 29
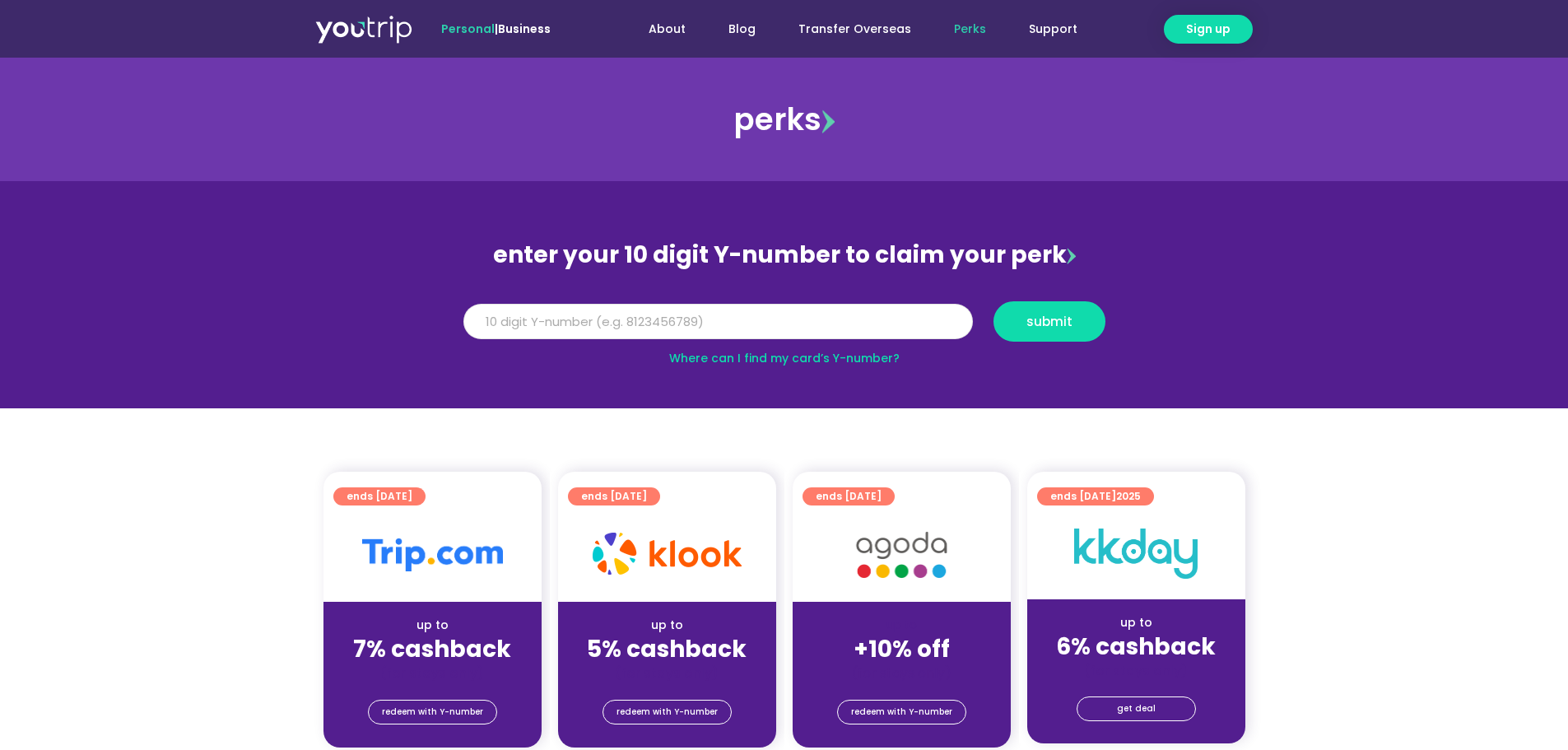
click at [644, 315] on input "Y Number" at bounding box center [718, 322] width 509 height 36
paste input "8194236165"
type input "8194236165"
click at [1066, 326] on span "submit" at bounding box center [1050, 321] width 46 height 12
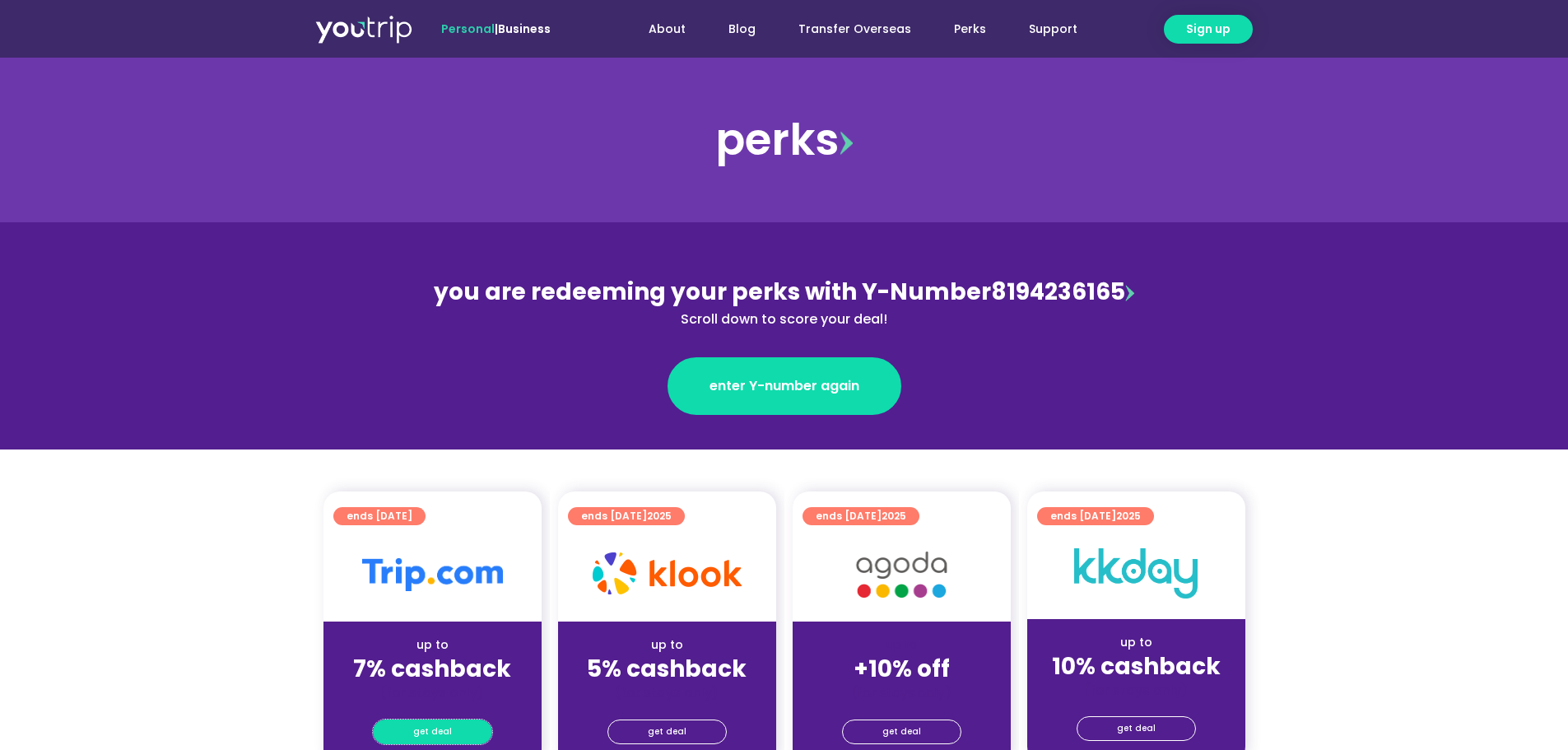
click at [440, 739] on span "get deal" at bounding box center [432, 732] width 39 height 23
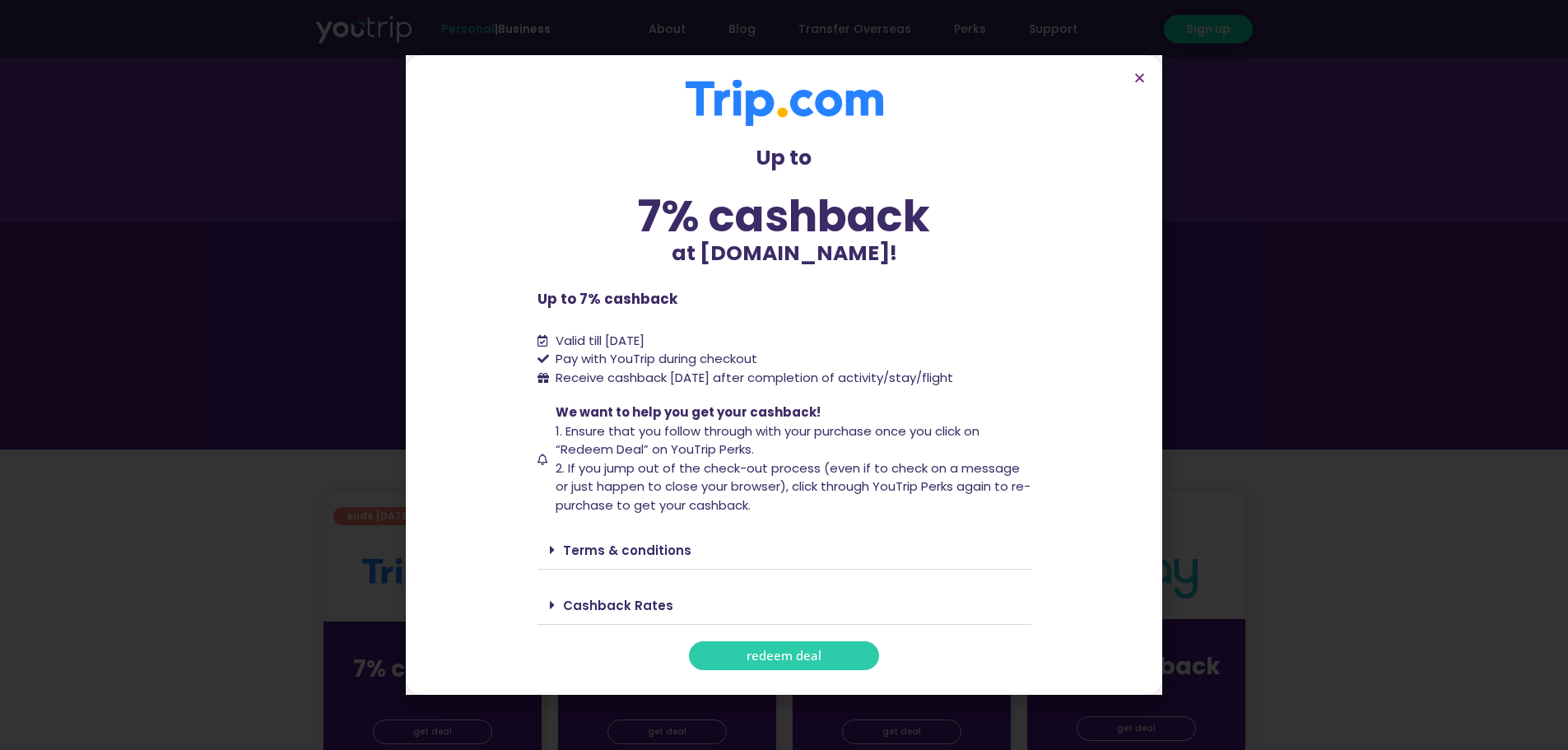
click at [822, 652] on link "redeem deal" at bounding box center [784, 655] width 190 height 29
